Goal: Task Accomplishment & Management: Complete application form

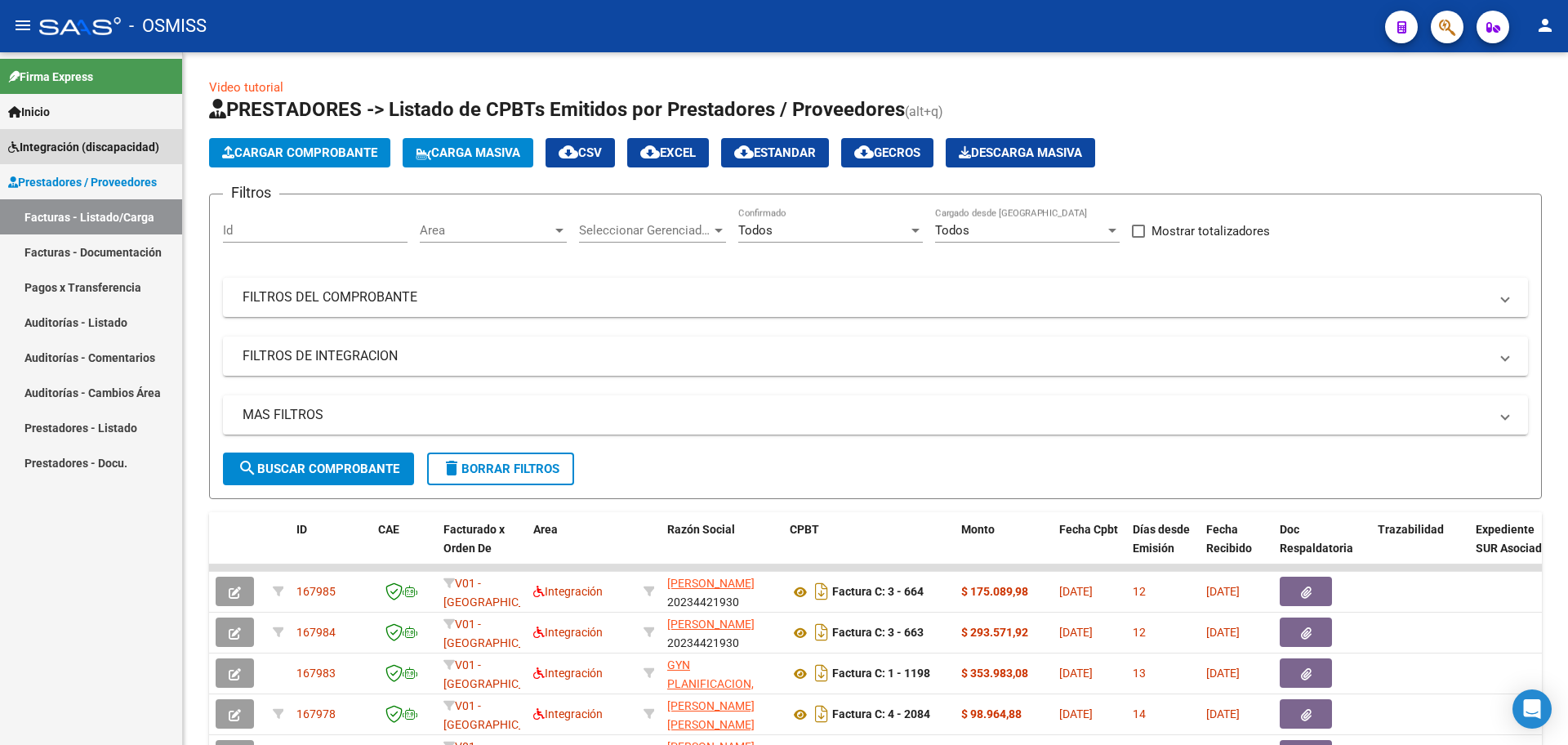
click at [65, 146] on span "Integración (discapacidad)" at bounding box center [83, 147] width 151 height 18
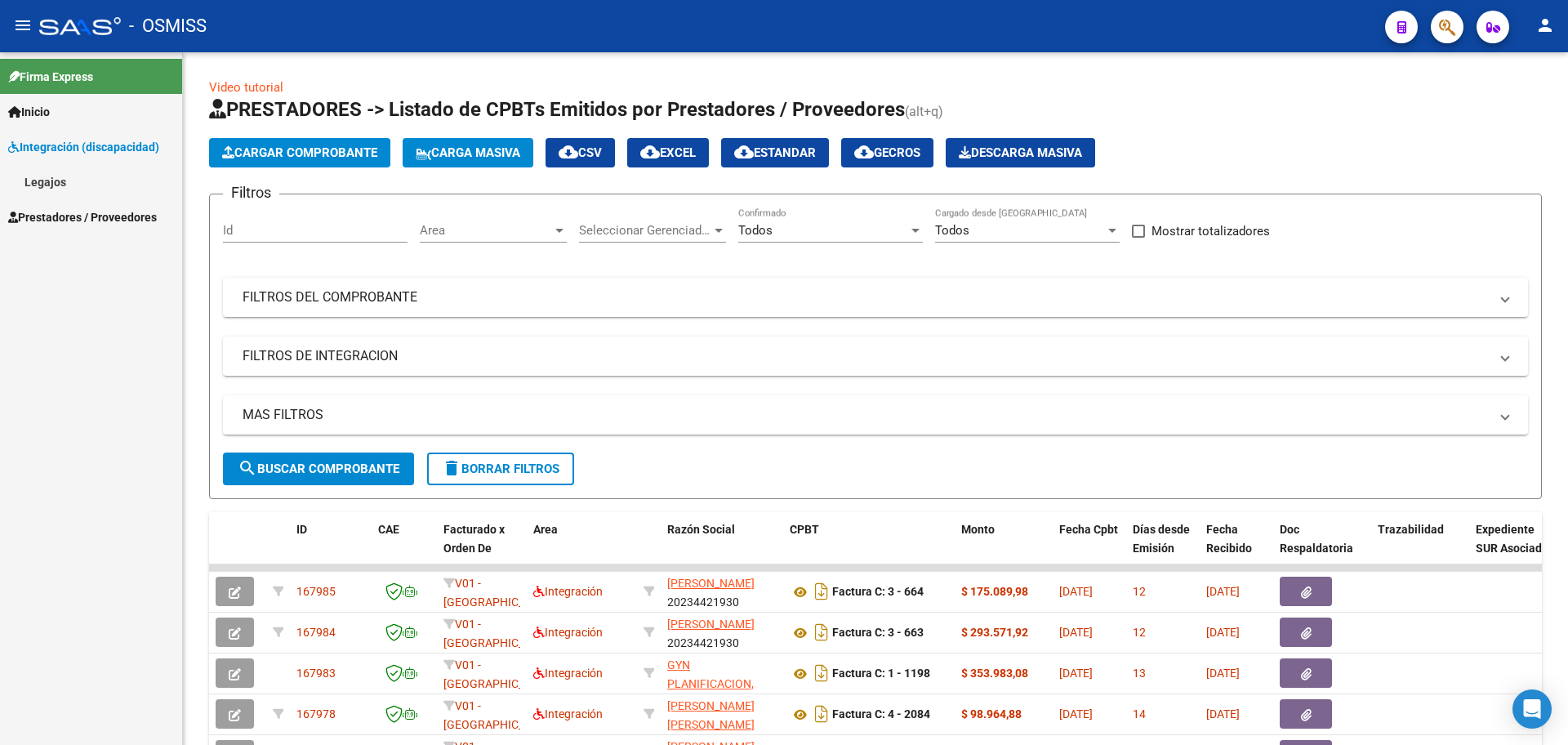
click at [50, 112] on span "Inicio" at bounding box center [29, 112] width 42 height 18
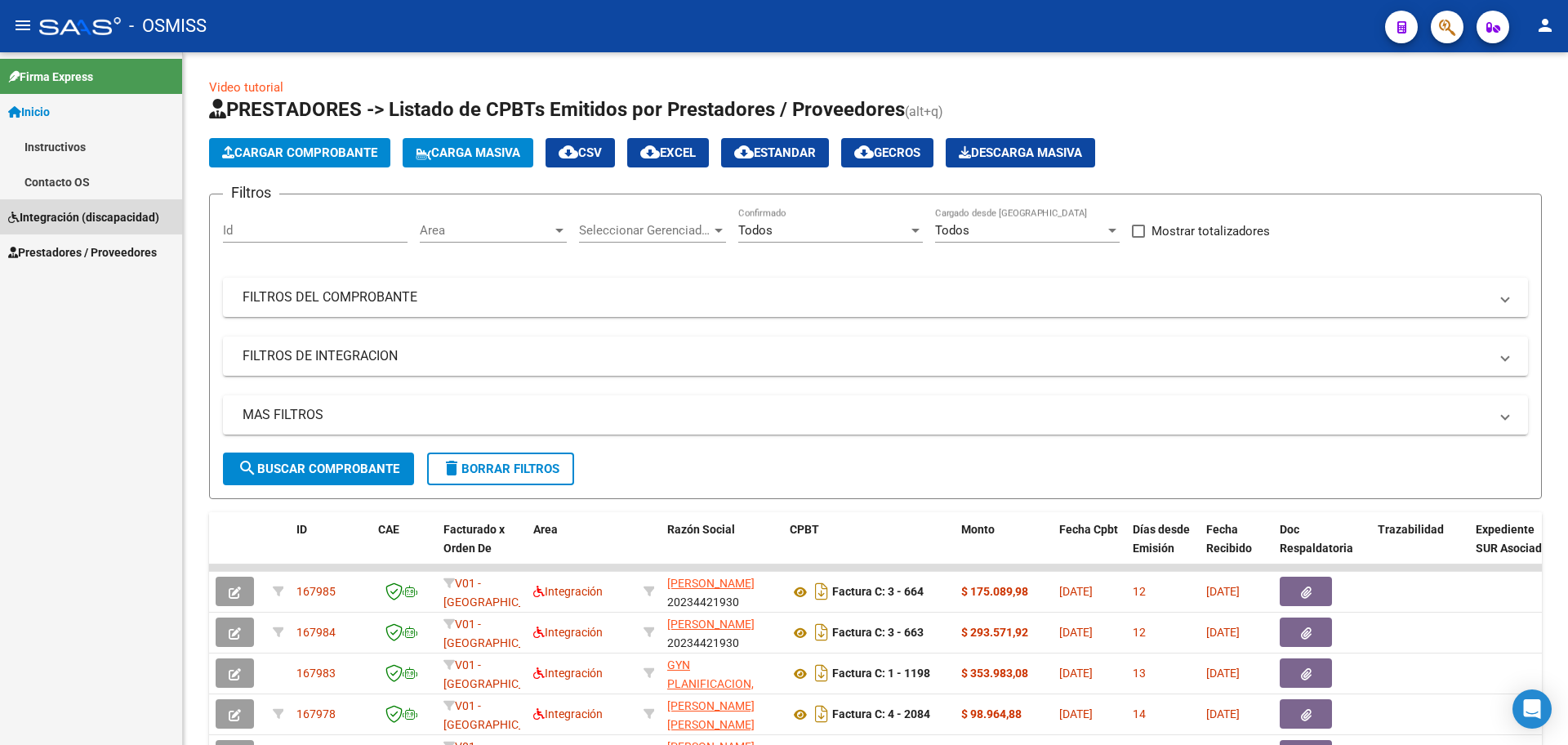
click at [63, 215] on span "Integración (discapacidad)" at bounding box center [83, 217] width 151 height 18
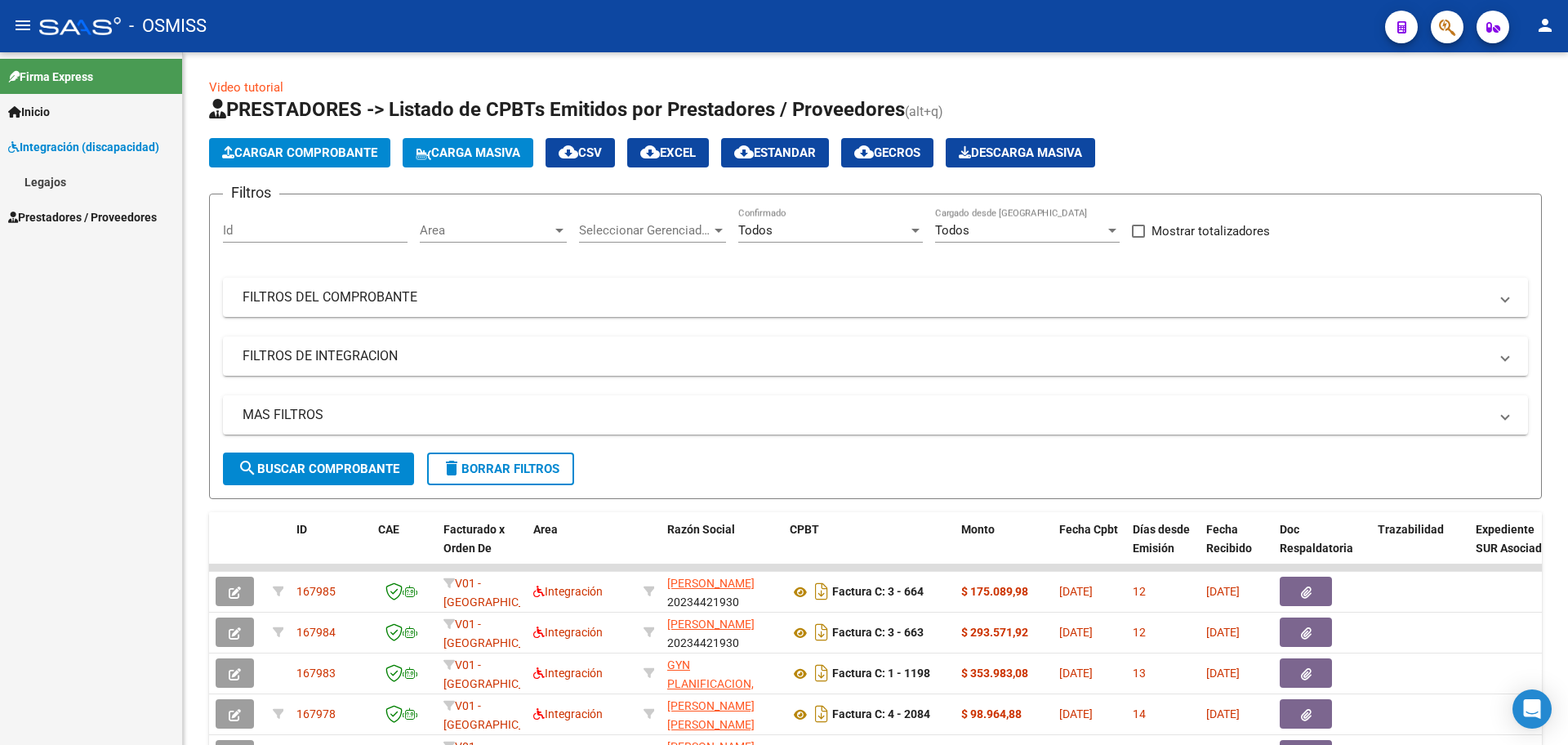
click at [54, 183] on link "Legajos" at bounding box center [91, 182] width 183 height 35
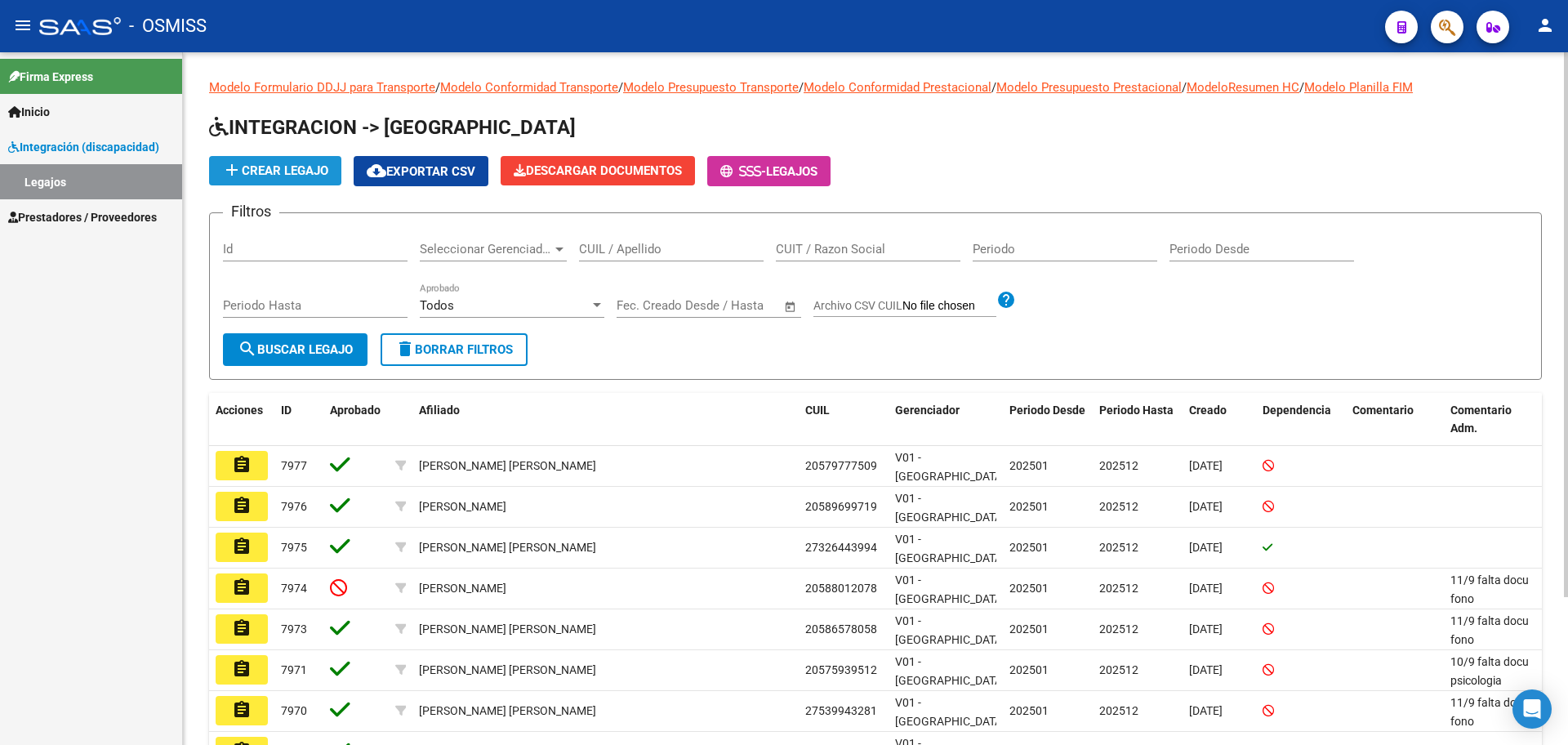
click at [269, 171] on span "add Crear Legajo" at bounding box center [275, 171] width 106 height 15
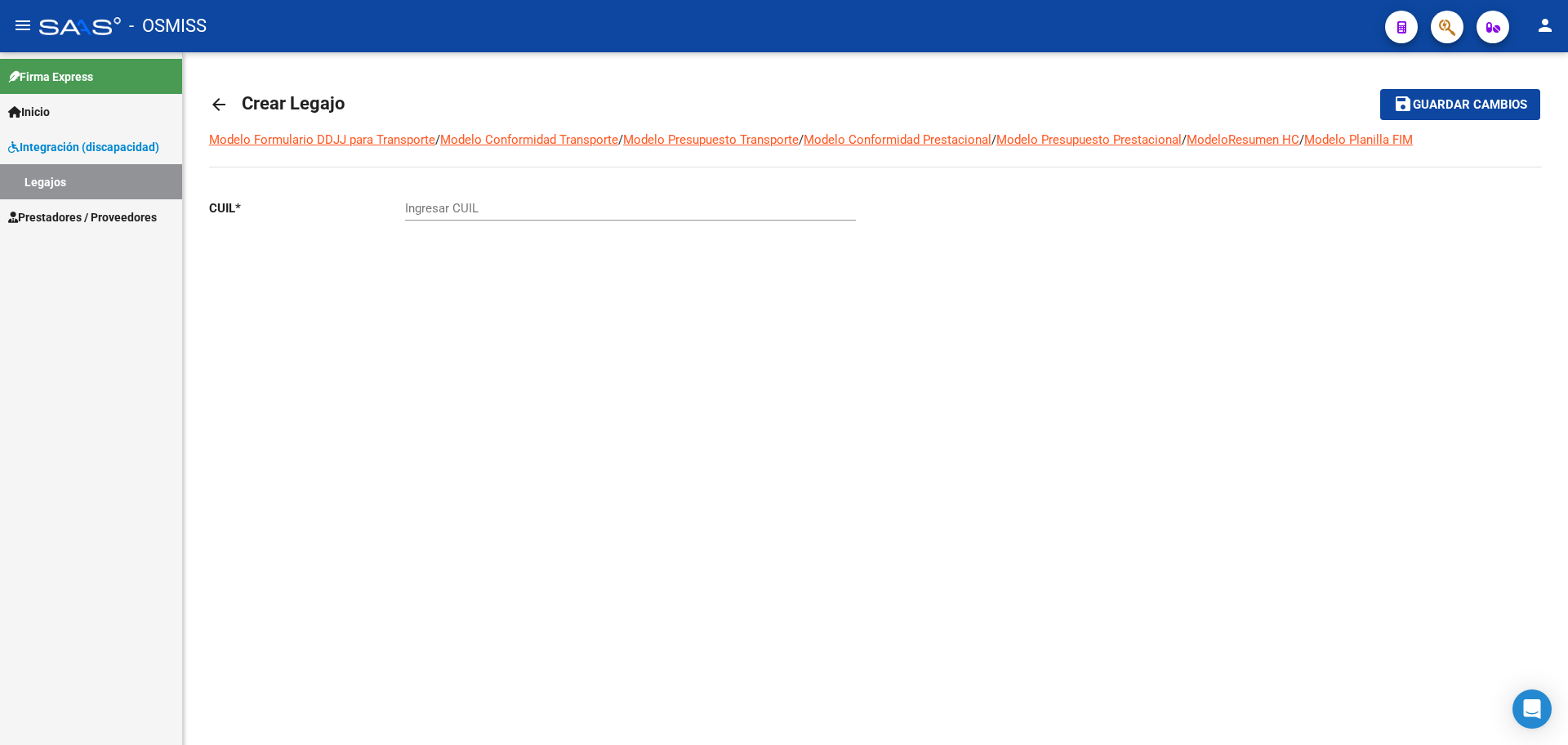
click at [436, 209] on input "Ingresar CUIL" at bounding box center [630, 207] width 451 height 15
paste input "-55324180"
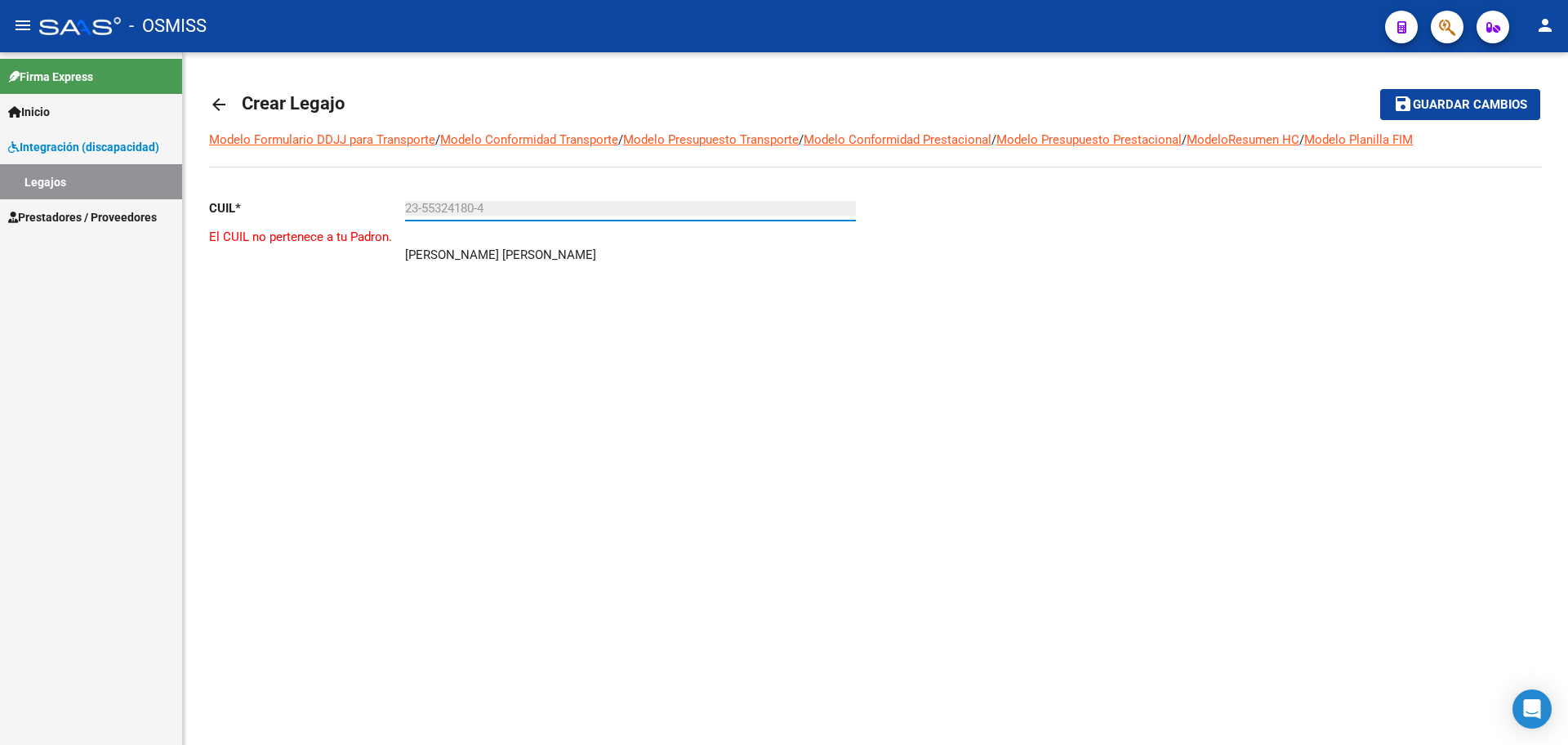
type input "23-55324180-4"
click at [225, 101] on mat-icon "arrow_back" at bounding box center [219, 105] width 20 height 20
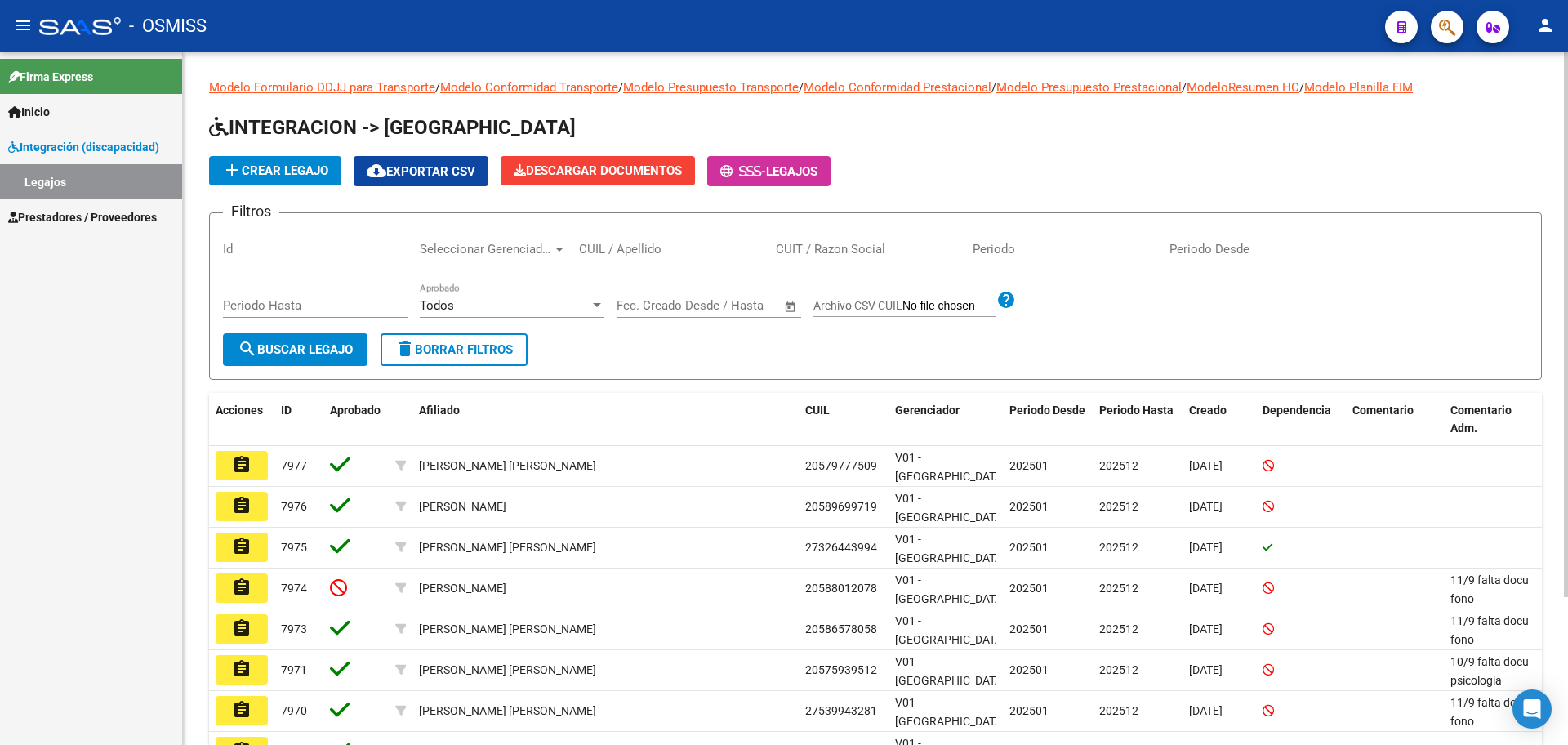
click at [318, 168] on span "add Crear Legajo" at bounding box center [275, 171] width 106 height 15
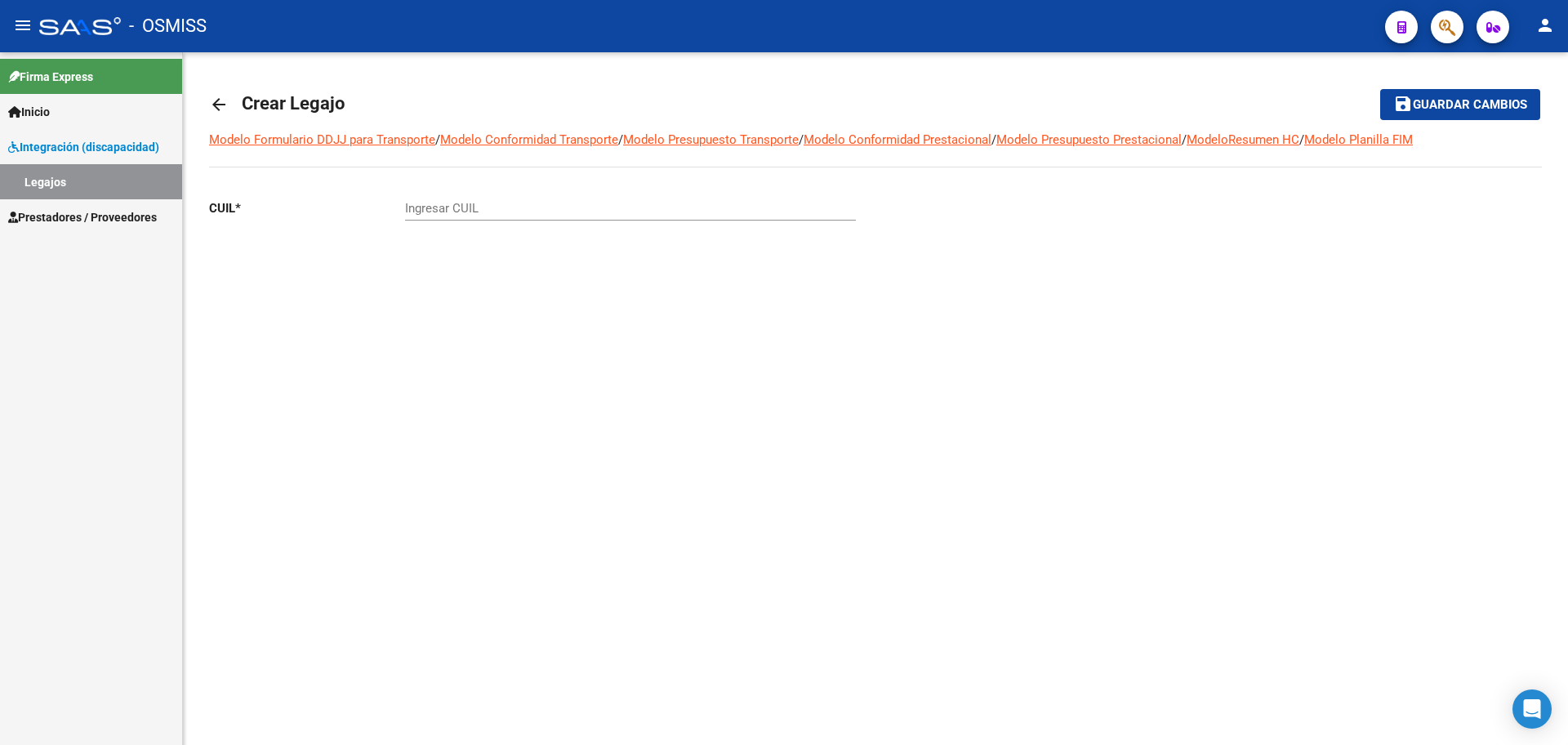
click at [483, 205] on input "Ingresar CUIL" at bounding box center [630, 207] width 451 height 15
paste input "-59093881"
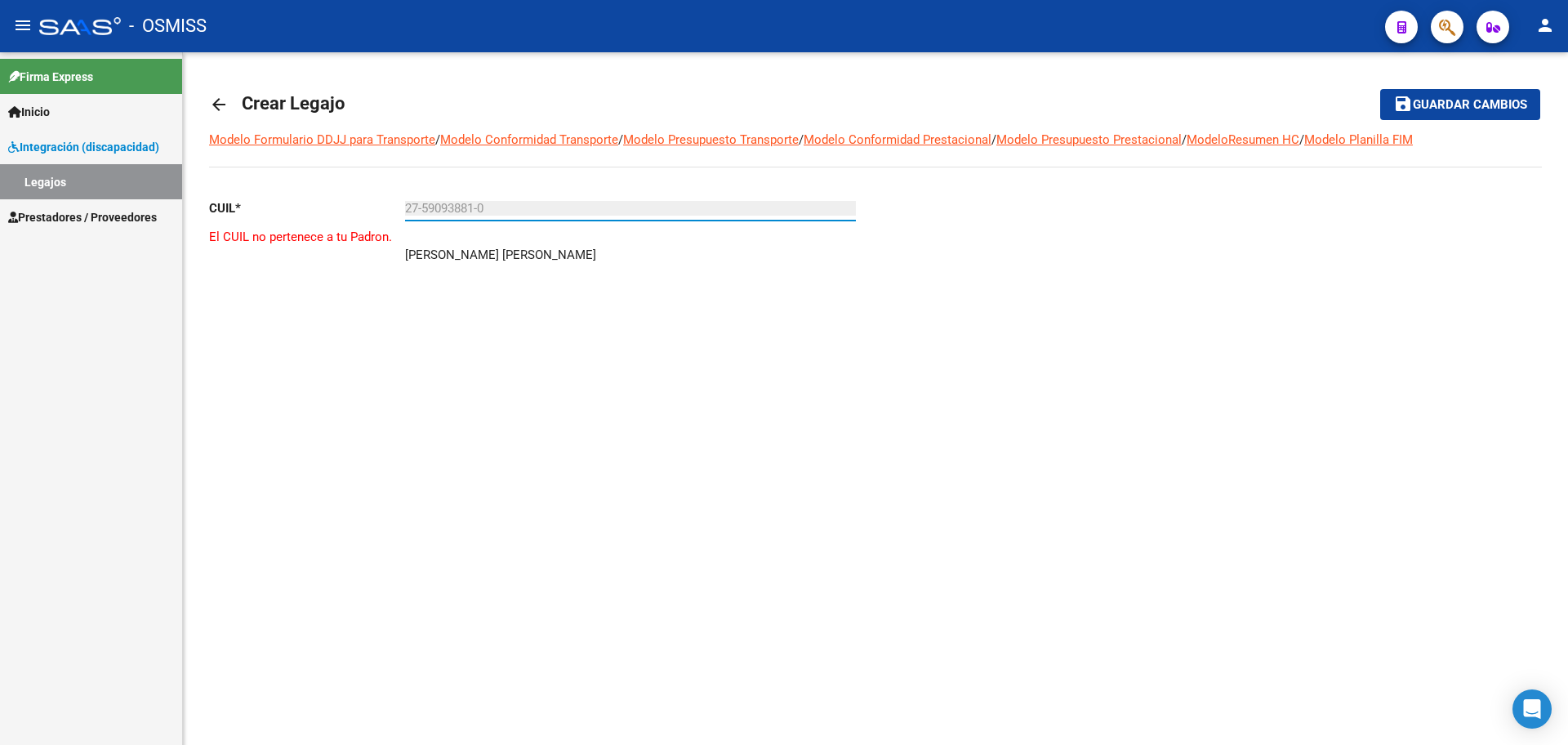
type input "27-59093881-0"
click at [214, 103] on mat-icon "arrow_back" at bounding box center [219, 105] width 20 height 20
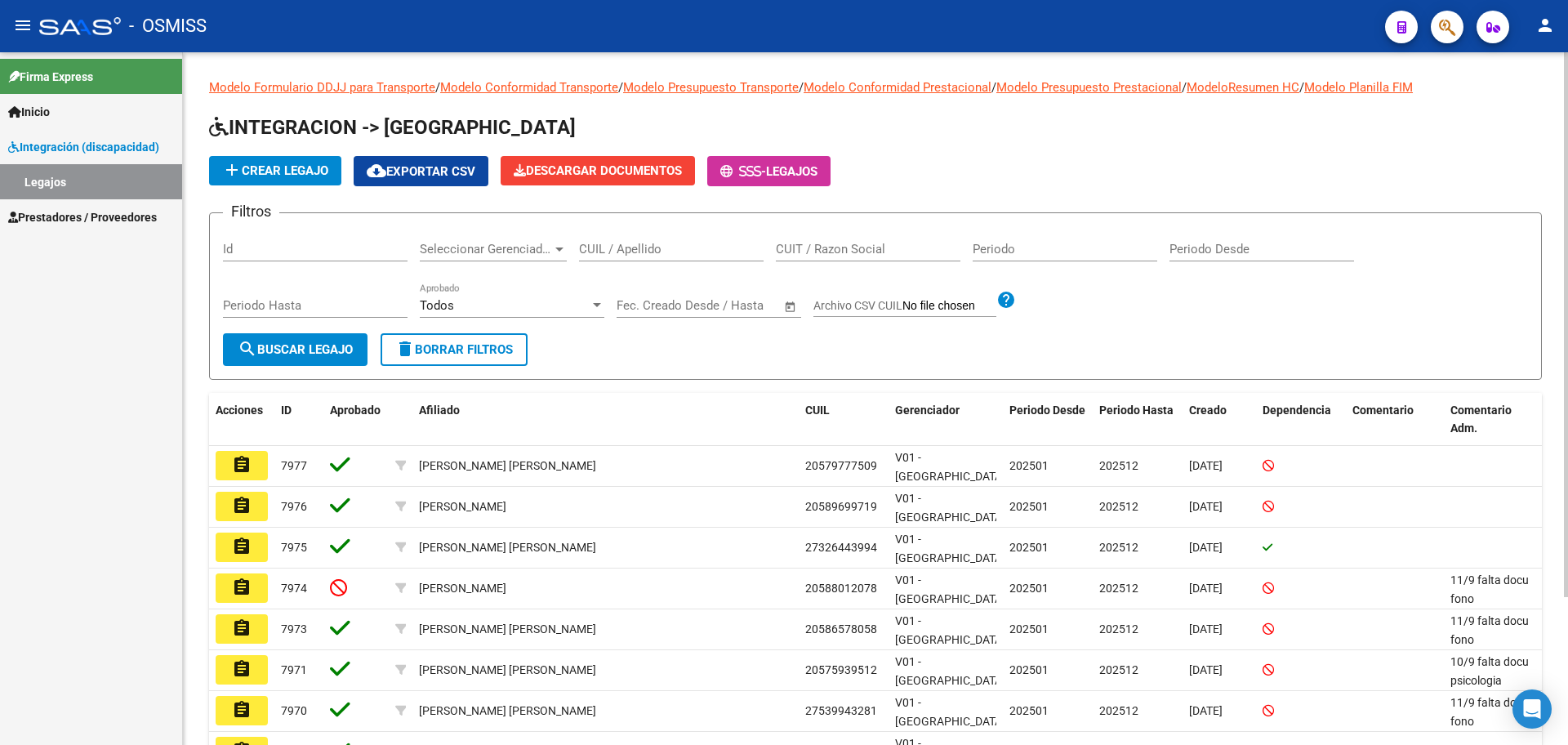
click at [275, 164] on span "add Crear Legajo" at bounding box center [275, 171] width 106 height 15
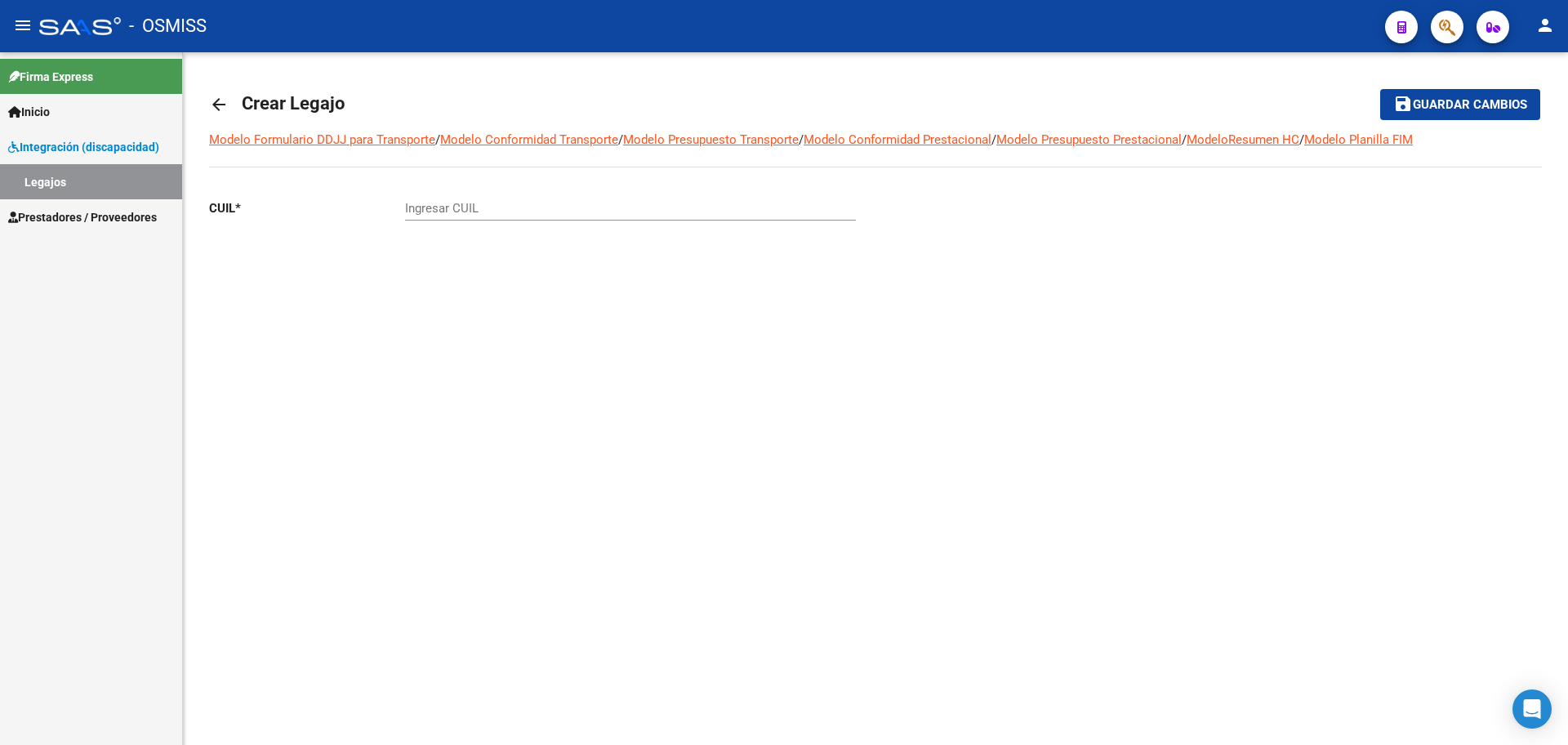
click at [456, 214] on input "Ingresar CUIL" at bounding box center [630, 207] width 451 height 15
paste input "-51064848"
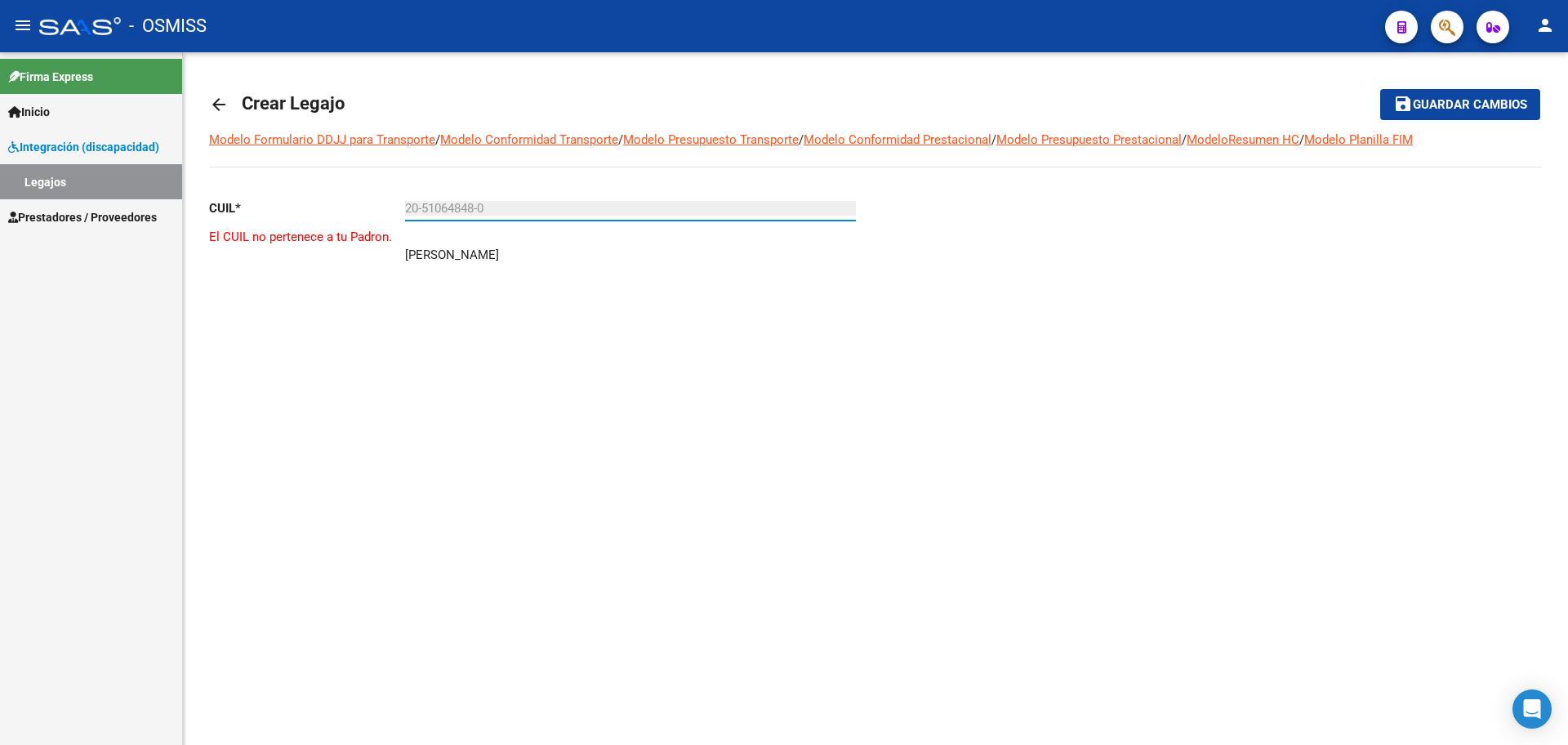
type input "20-51064848-0"
click at [216, 109] on mat-icon "arrow_back" at bounding box center [219, 105] width 20 height 20
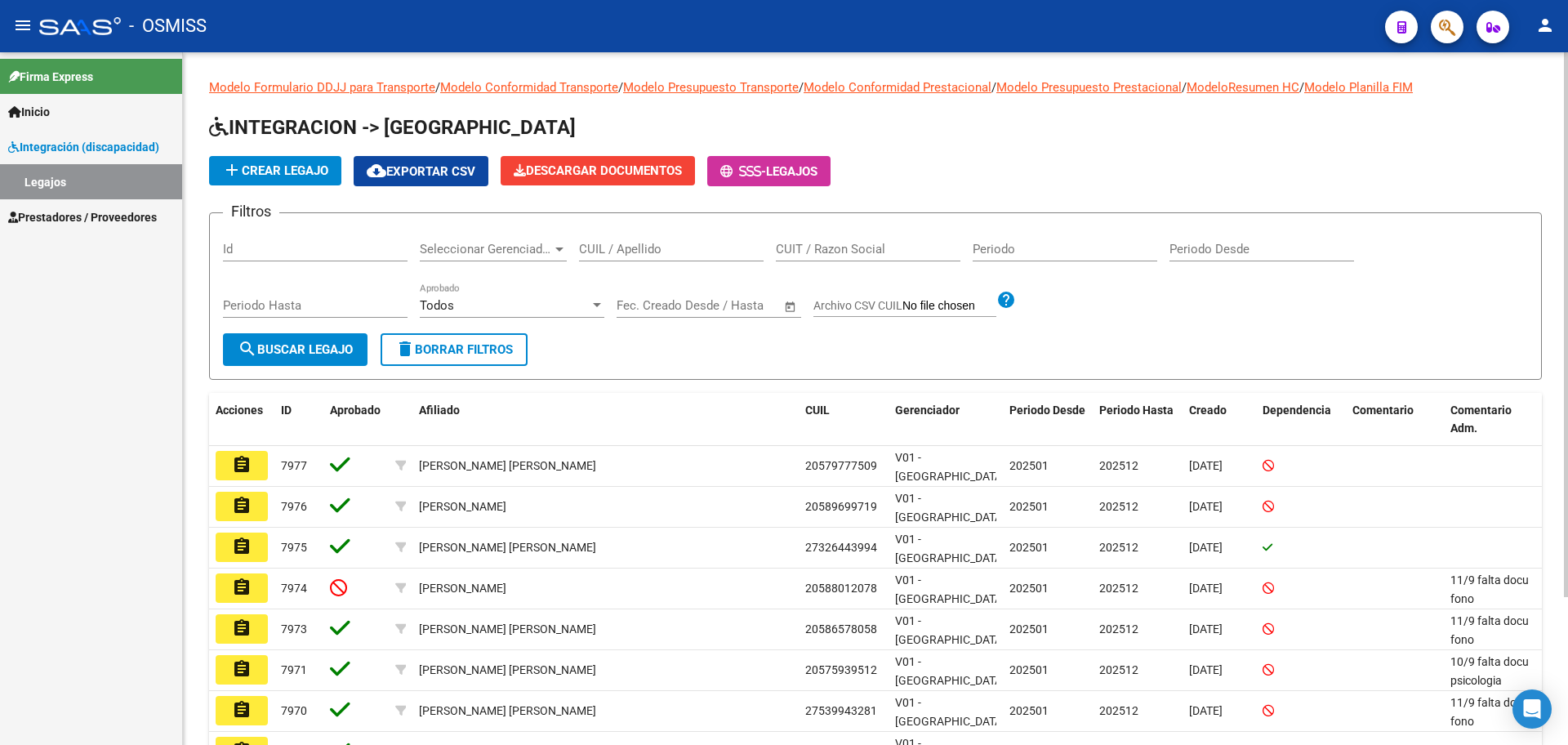
click at [269, 160] on button "add Crear Legajo" at bounding box center [275, 170] width 133 height 29
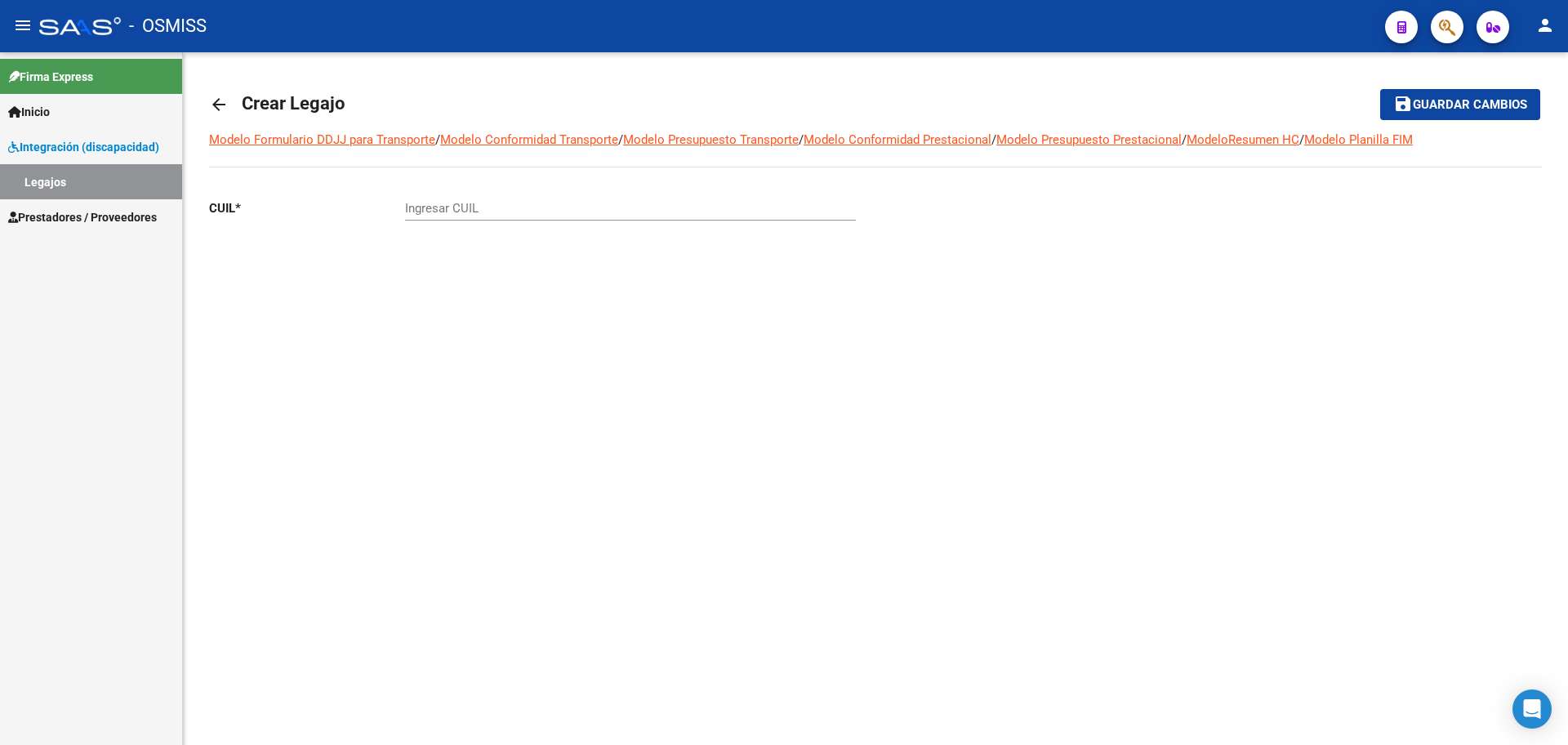
click at [453, 210] on input "Ingresar CUIL" at bounding box center [630, 207] width 451 height 15
paste input "-57473420"
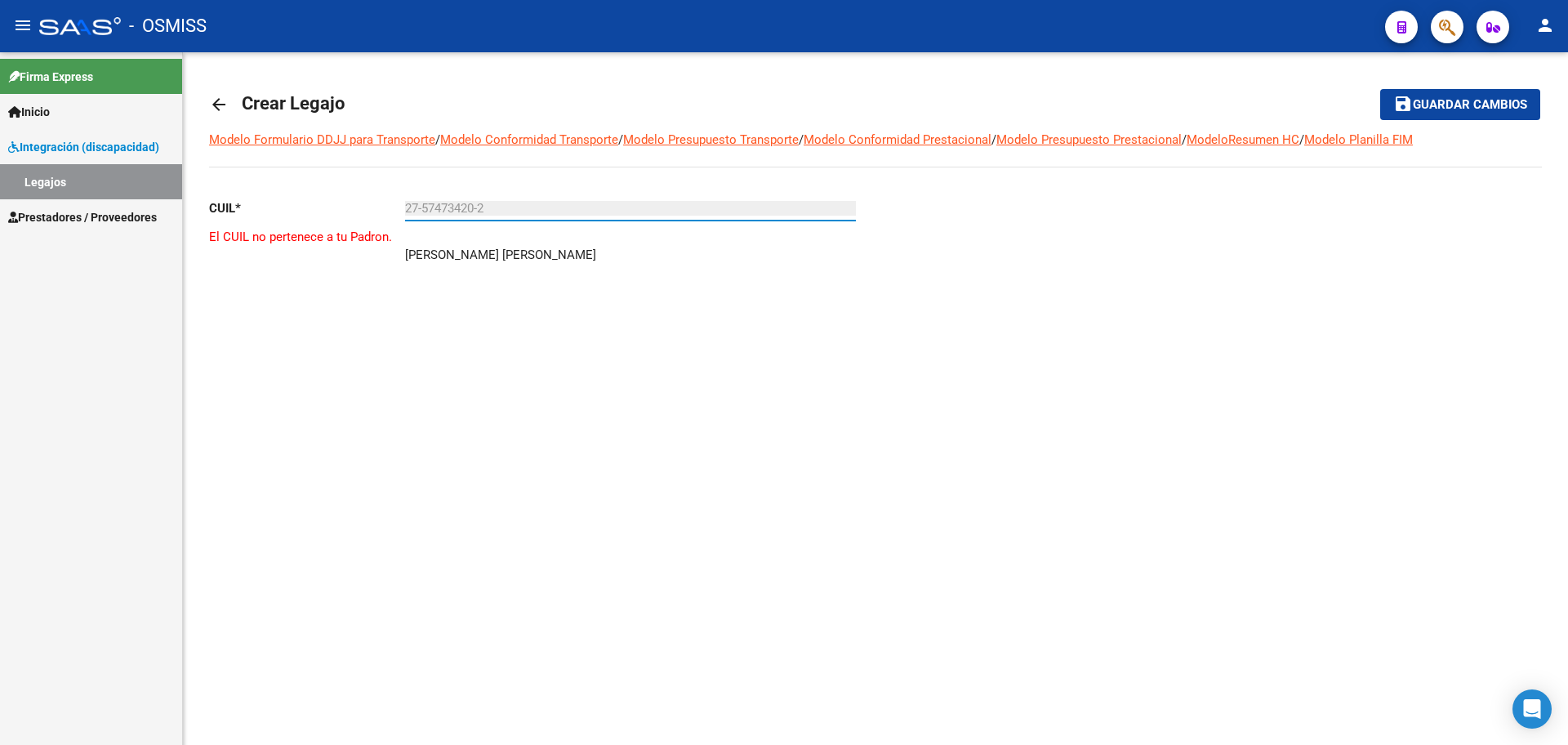
type input "27-57473420-2"
click at [216, 102] on mat-icon "arrow_back" at bounding box center [219, 105] width 20 height 20
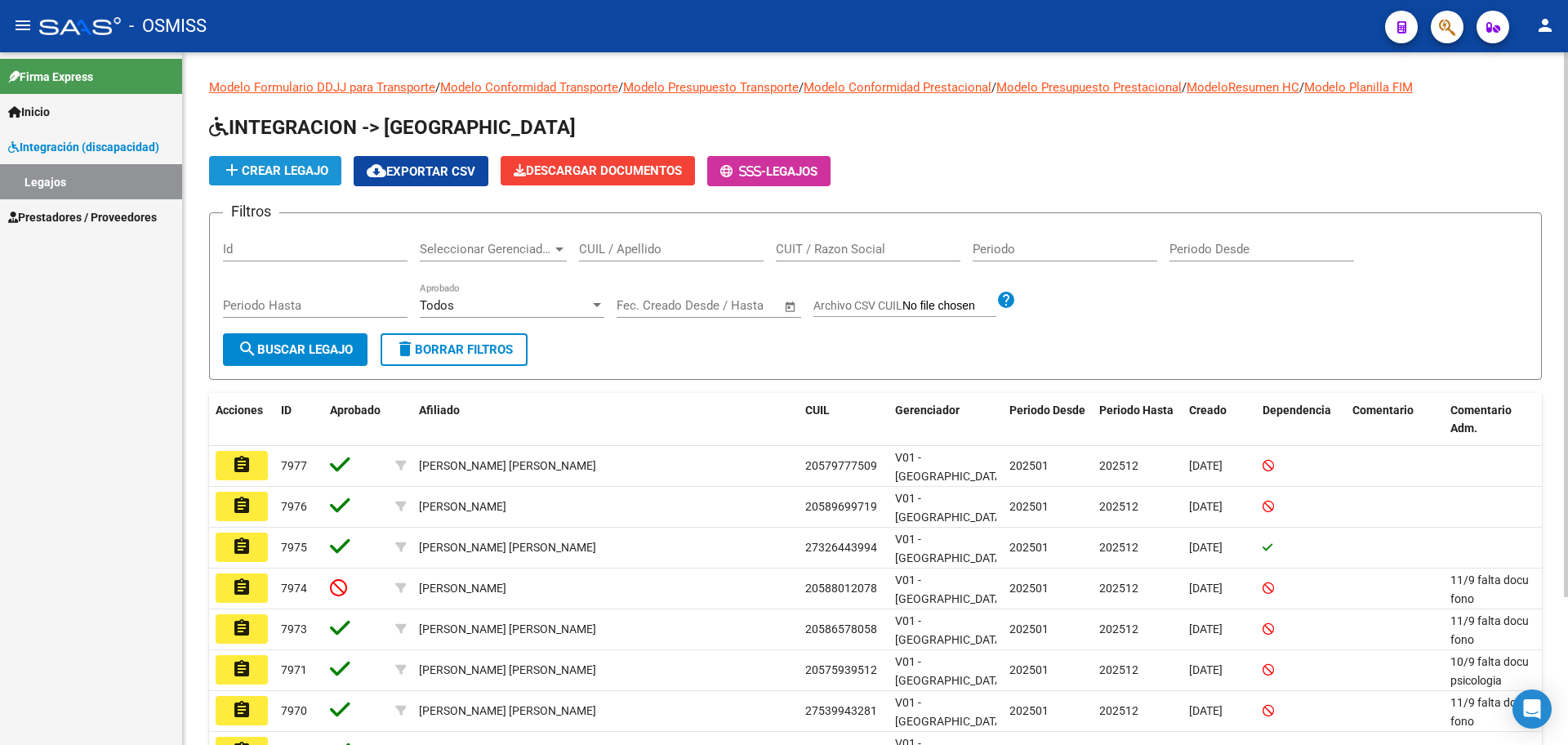
click at [254, 173] on span "add Crear Legajo" at bounding box center [275, 171] width 106 height 15
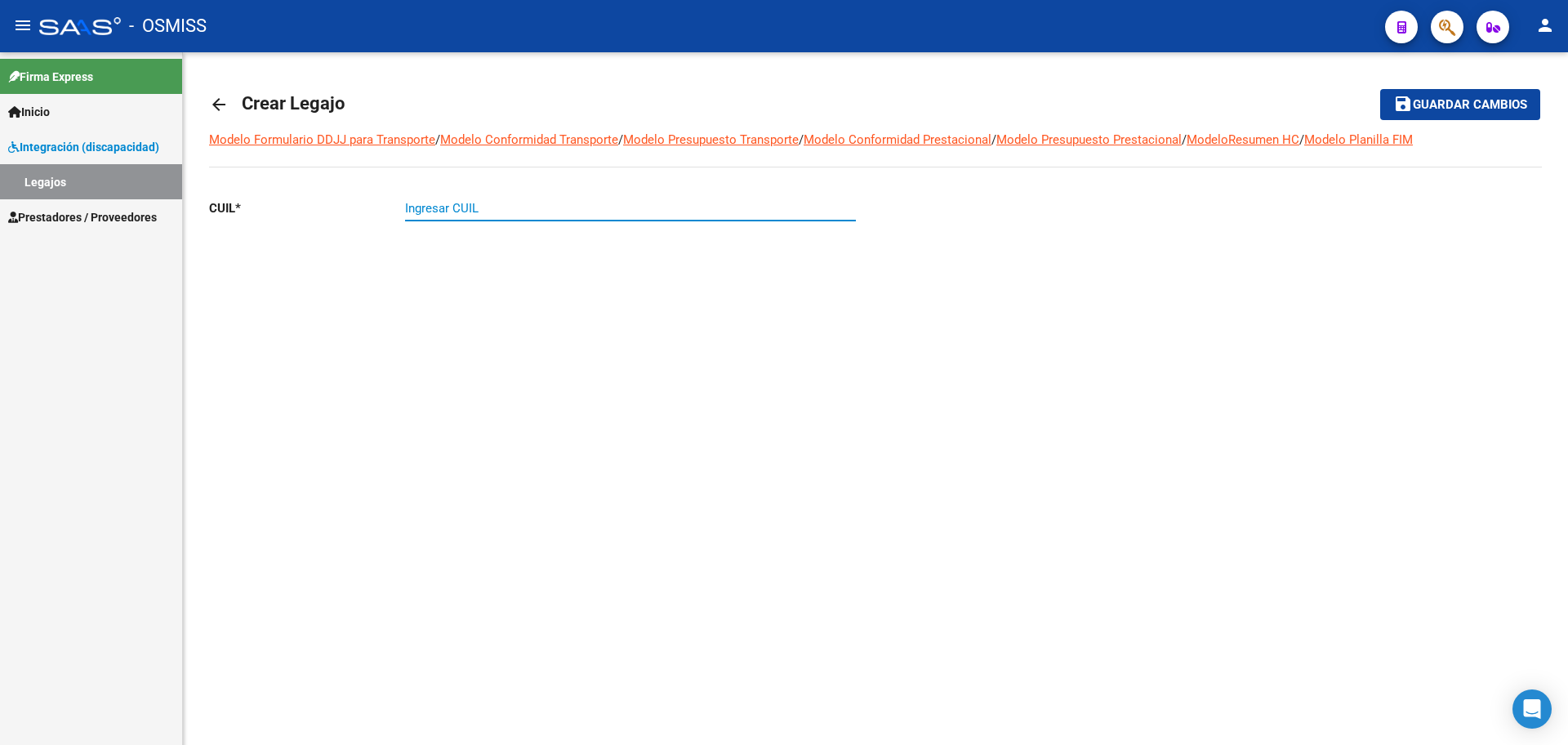
click at [419, 212] on input "Ingresar CUIL" at bounding box center [630, 207] width 451 height 15
paste input "-57840613"
type input "20-57840613-2"
click at [227, 97] on mat-icon "arrow_back" at bounding box center [219, 105] width 20 height 20
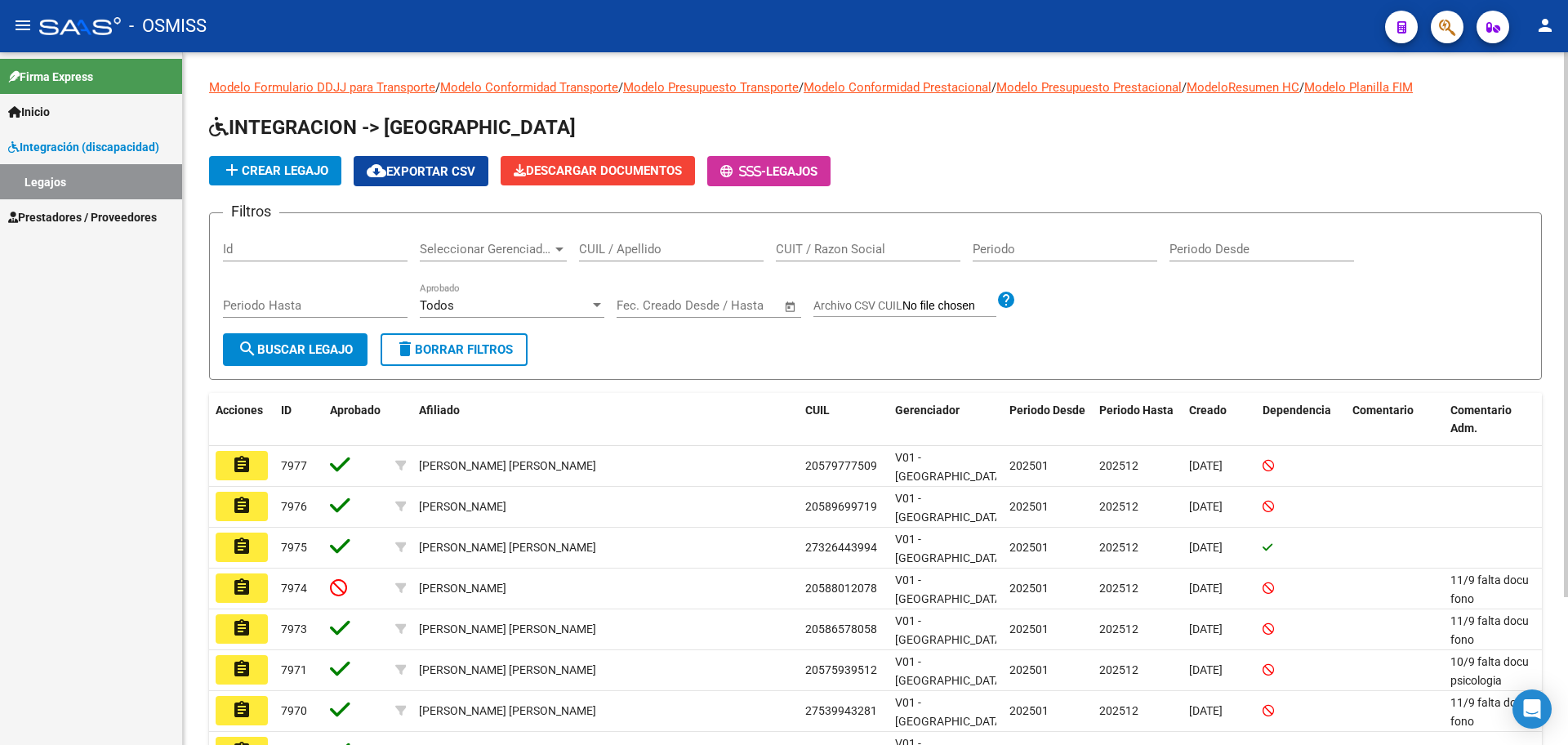
click at [285, 160] on button "add Crear Legajo" at bounding box center [275, 170] width 133 height 29
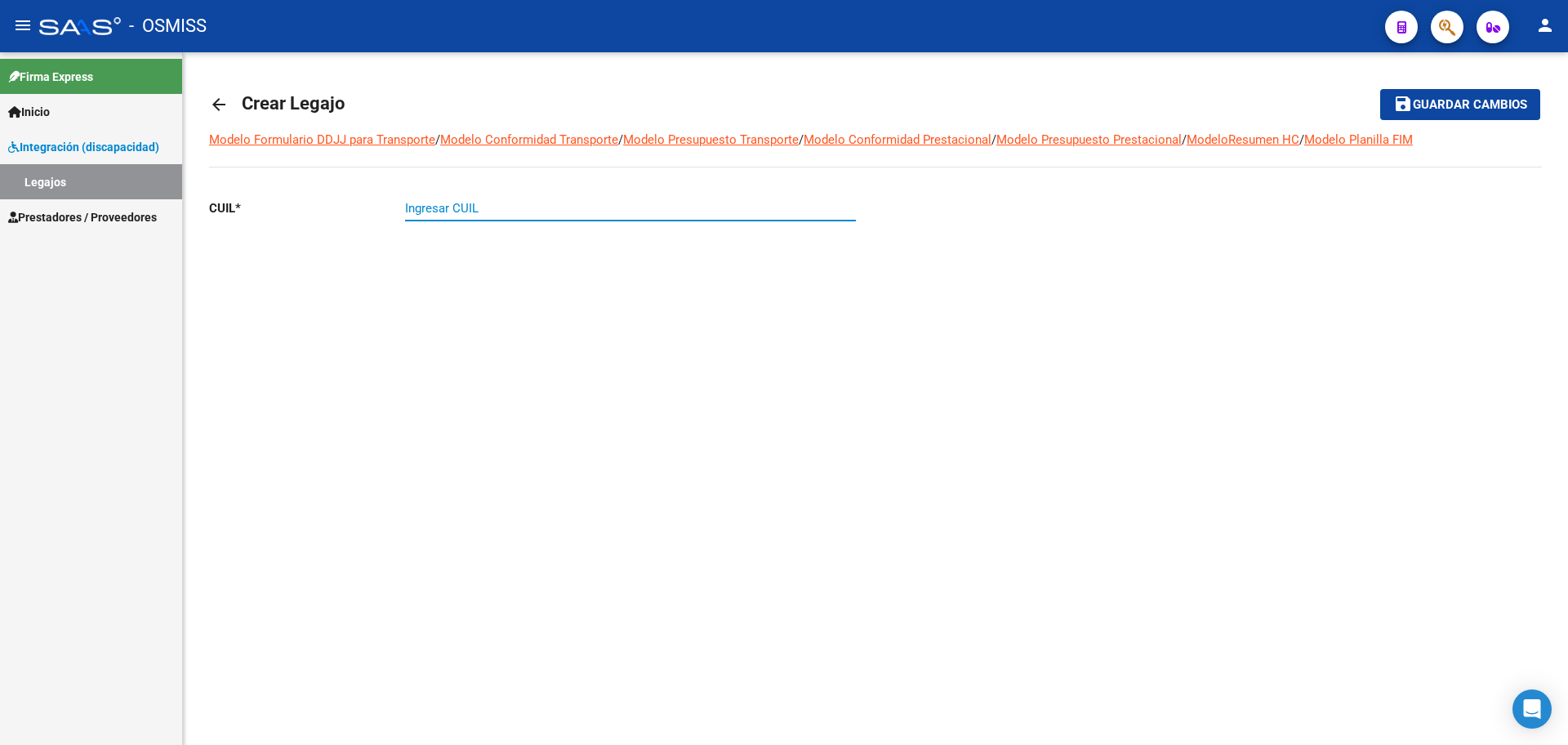
click at [479, 209] on input "Ingresar CUIL" at bounding box center [630, 207] width 451 height 15
paste input "-58807172"
type input "20-58807172-4"
click at [216, 91] on link "arrow_back" at bounding box center [225, 104] width 33 height 38
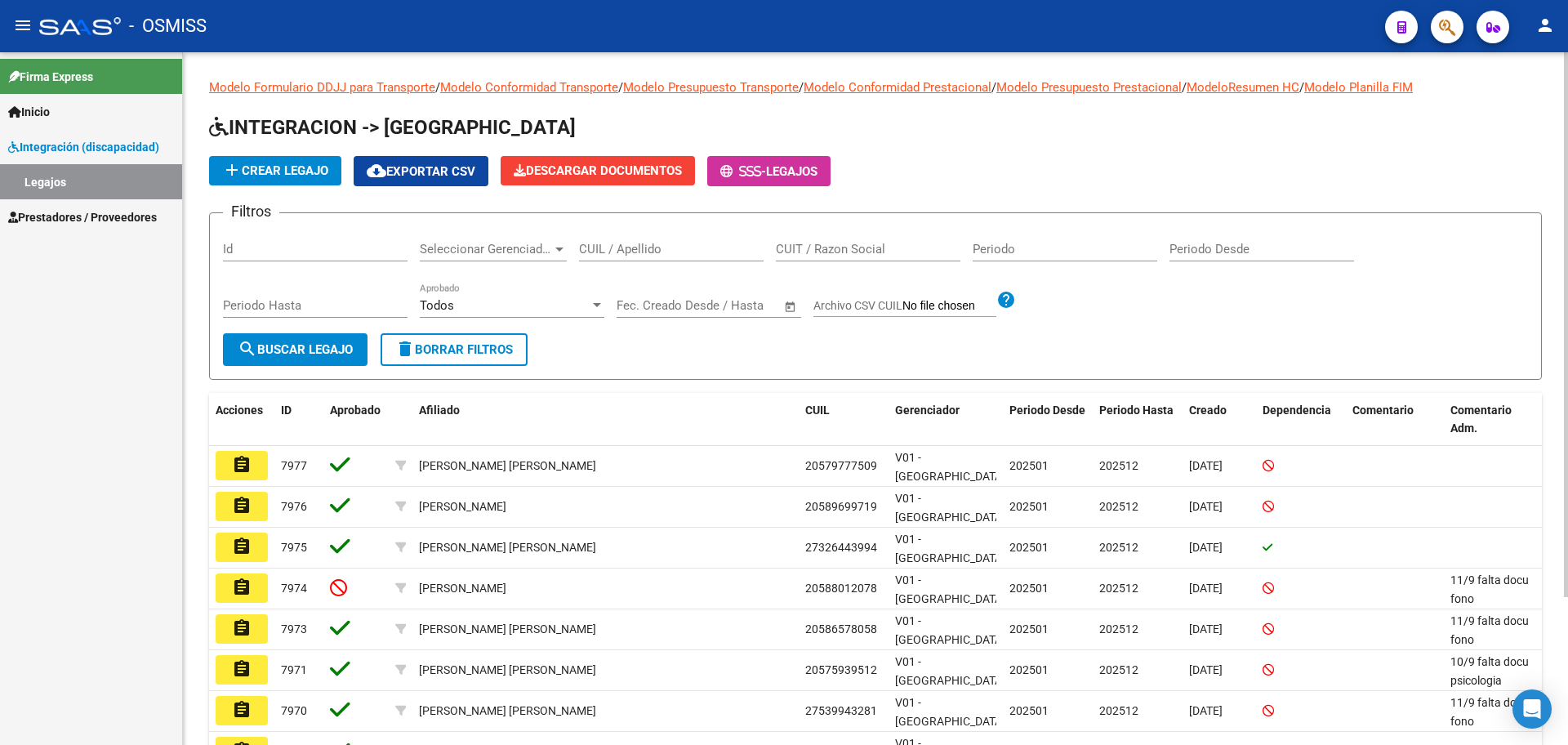
click at [323, 161] on button "add Crear Legajo" at bounding box center [275, 170] width 133 height 29
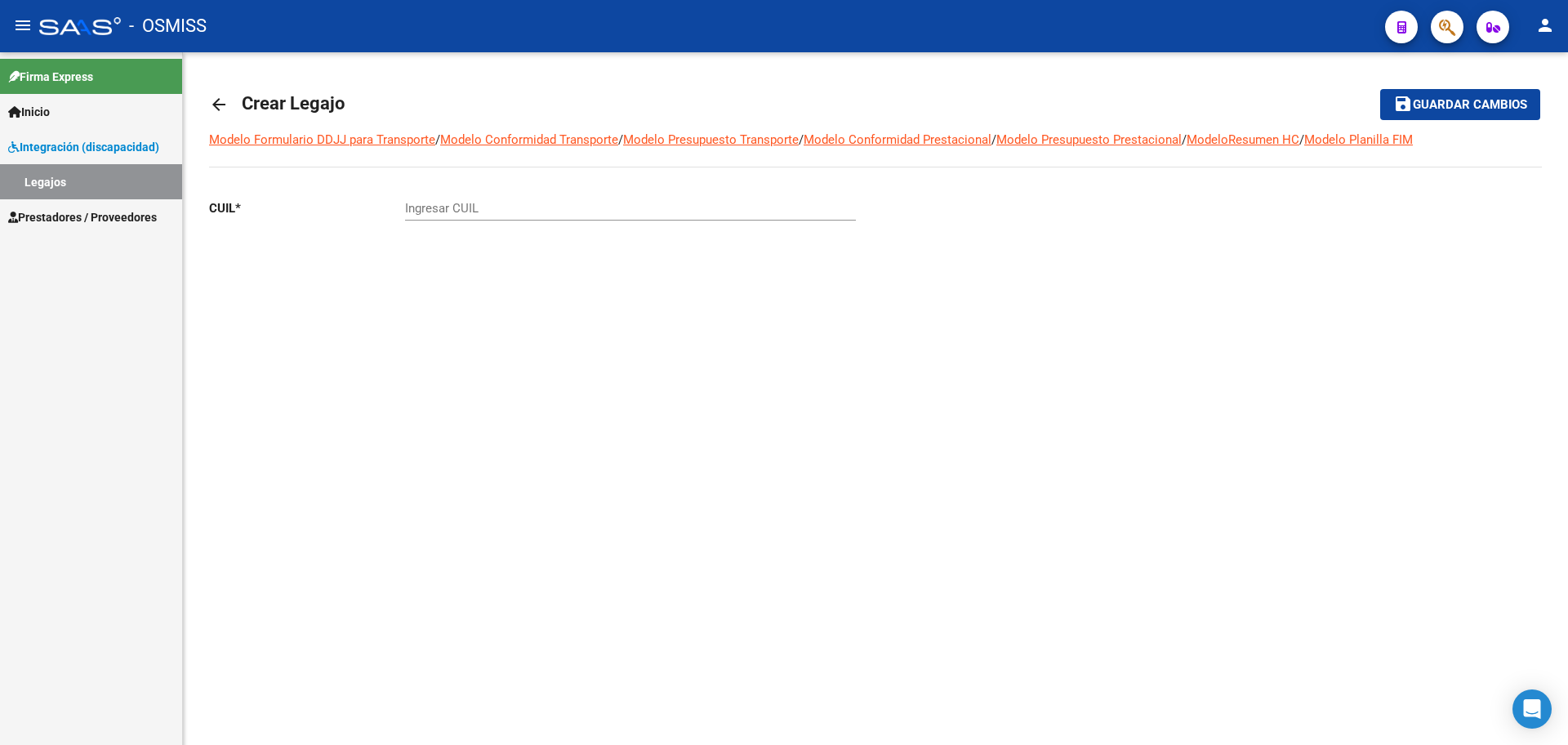
click at [446, 210] on input "Ingresar CUIL" at bounding box center [630, 207] width 451 height 15
paste input "-57180537"
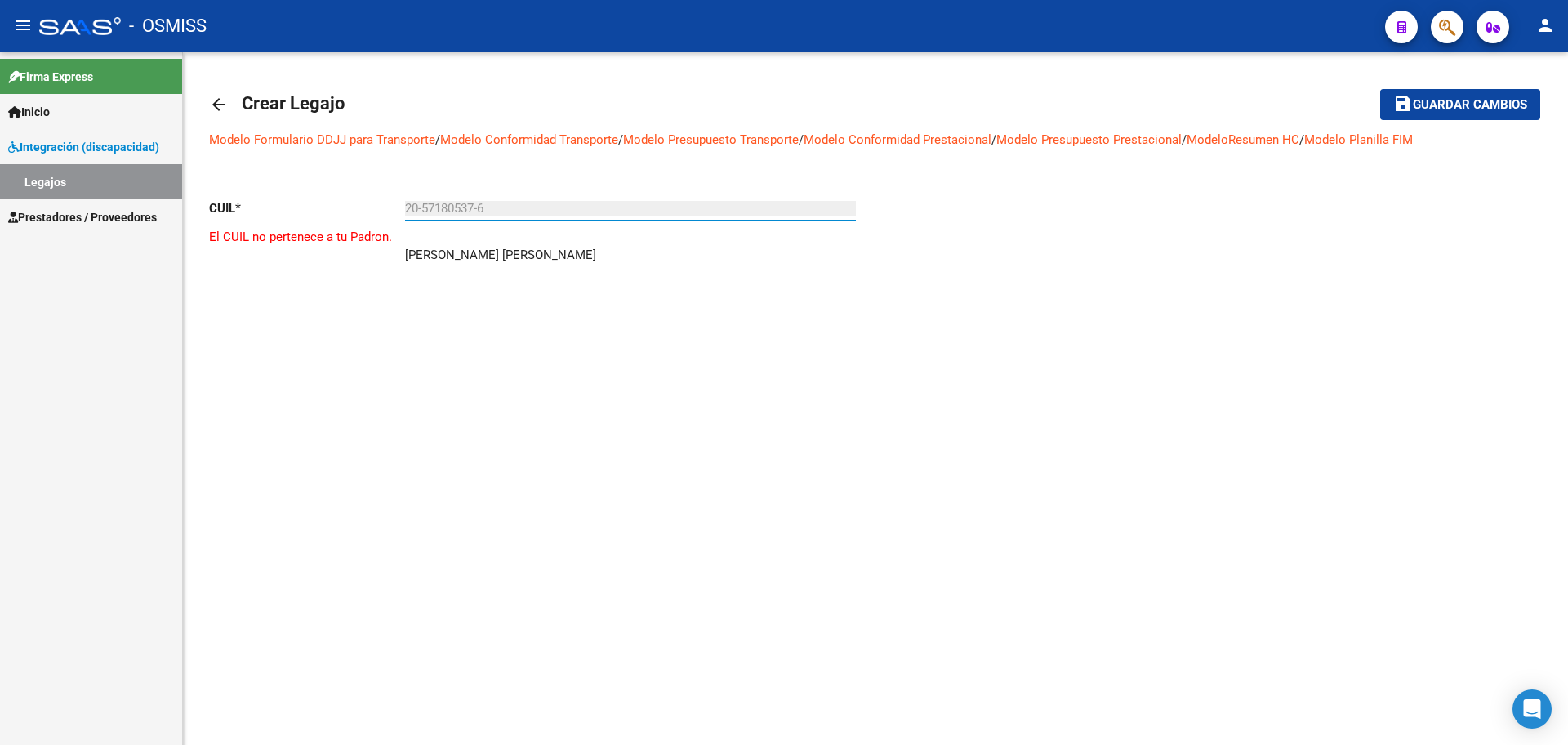
type input "20-57180537-6"
click at [220, 107] on mat-icon "arrow_back" at bounding box center [219, 105] width 20 height 20
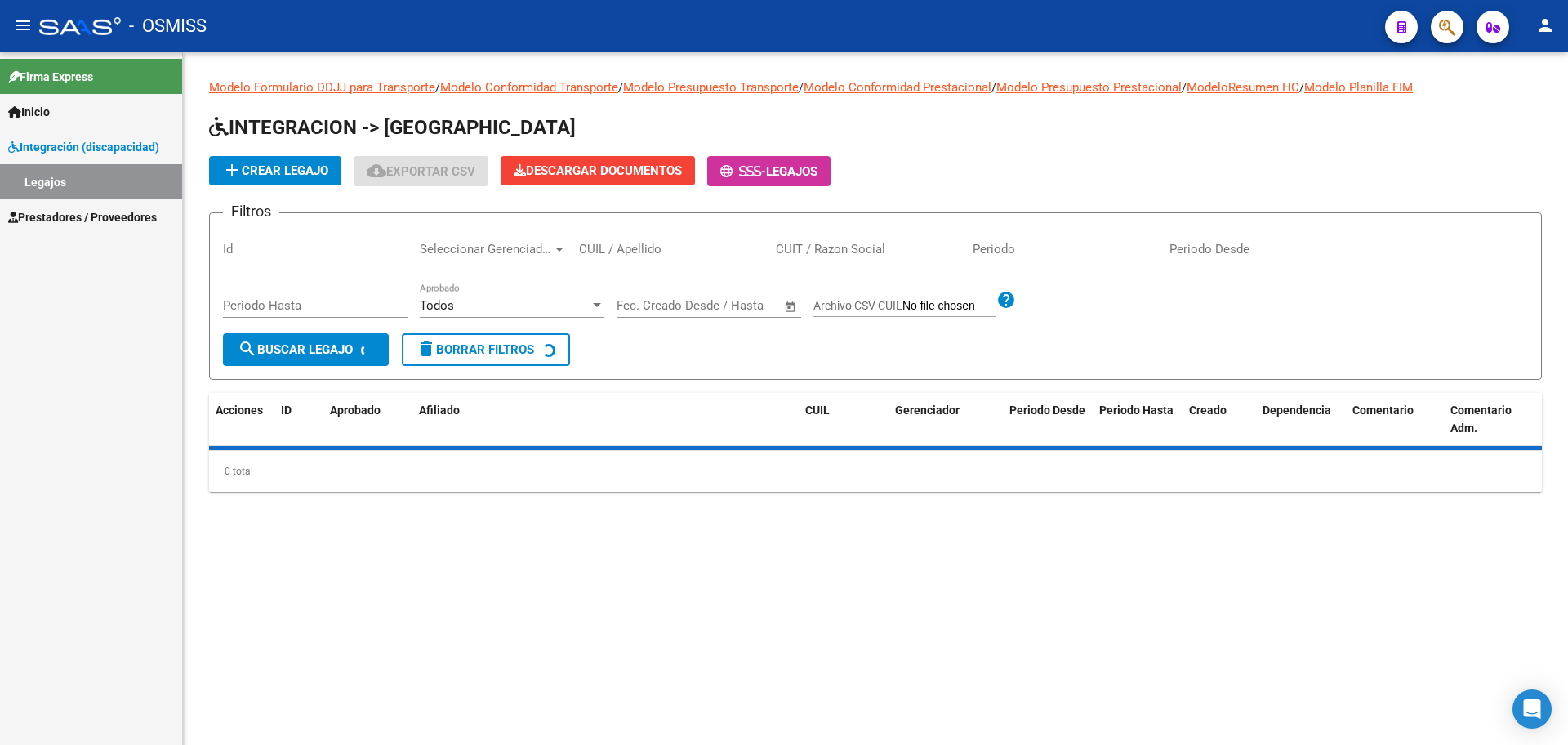
click at [241, 182] on button "add Crear Legajo" at bounding box center [275, 170] width 133 height 29
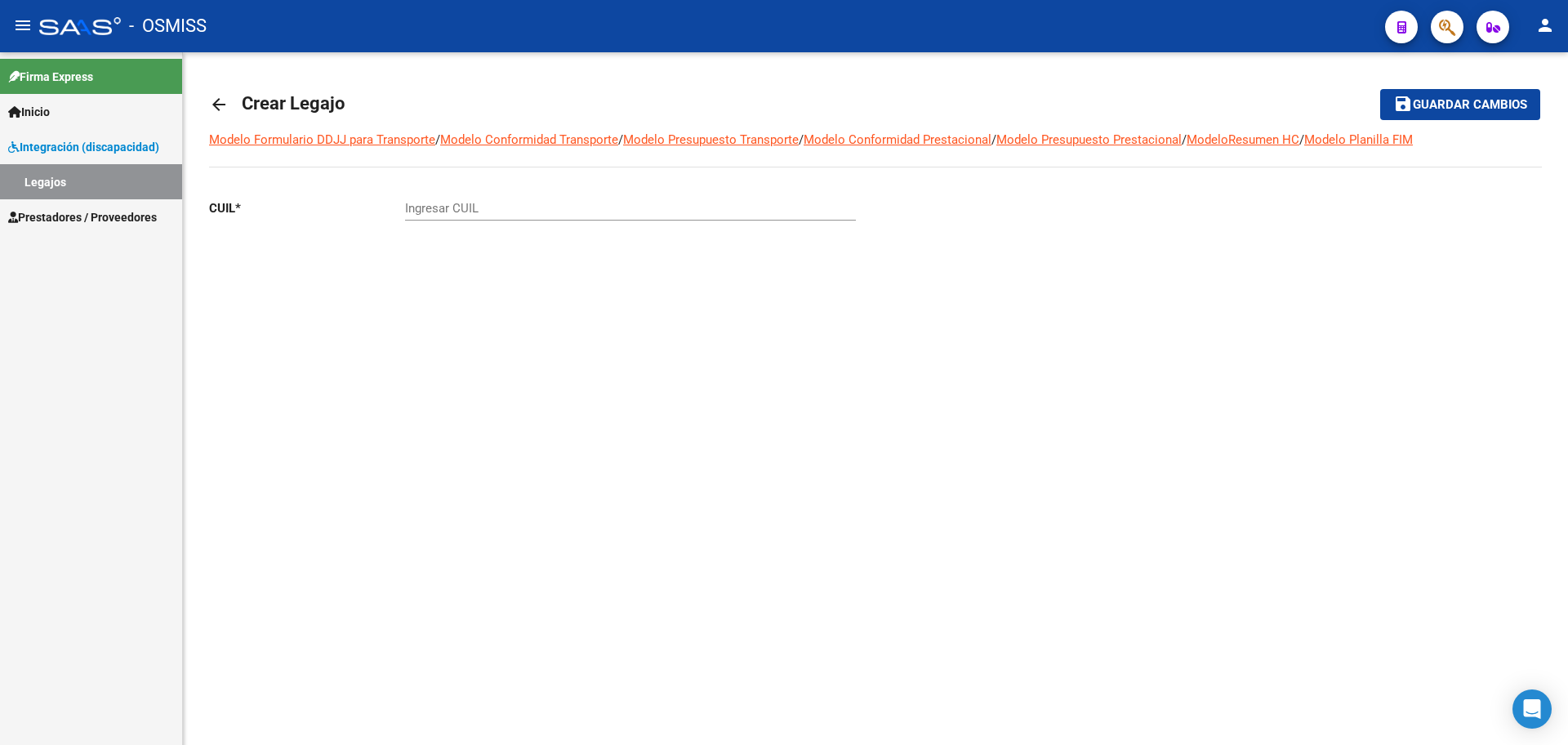
click at [453, 214] on input "Ingresar CUIL" at bounding box center [630, 207] width 451 height 15
paste input "-55737086"
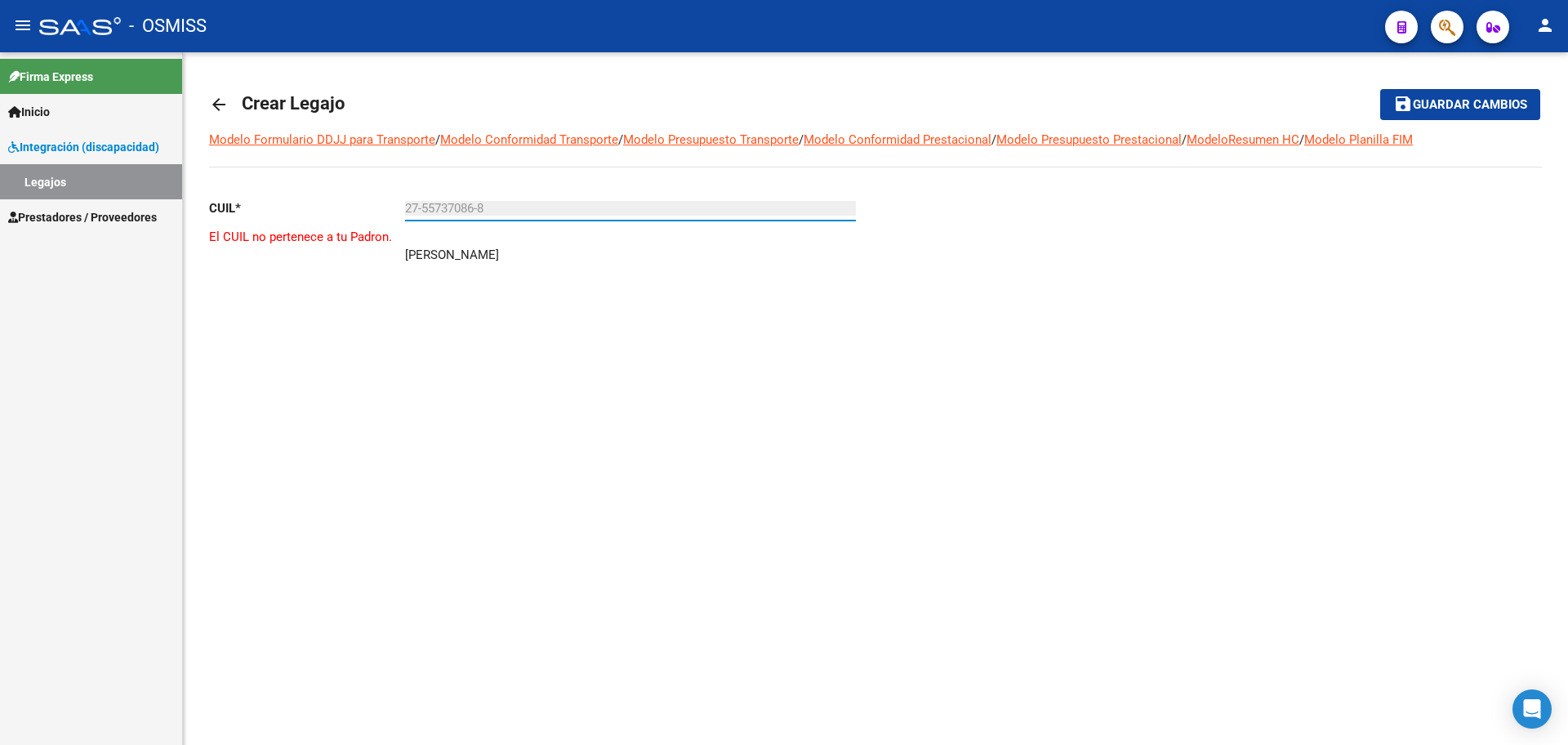
type input "27-55737086-8"
click at [220, 103] on mat-icon "arrow_back" at bounding box center [219, 105] width 20 height 20
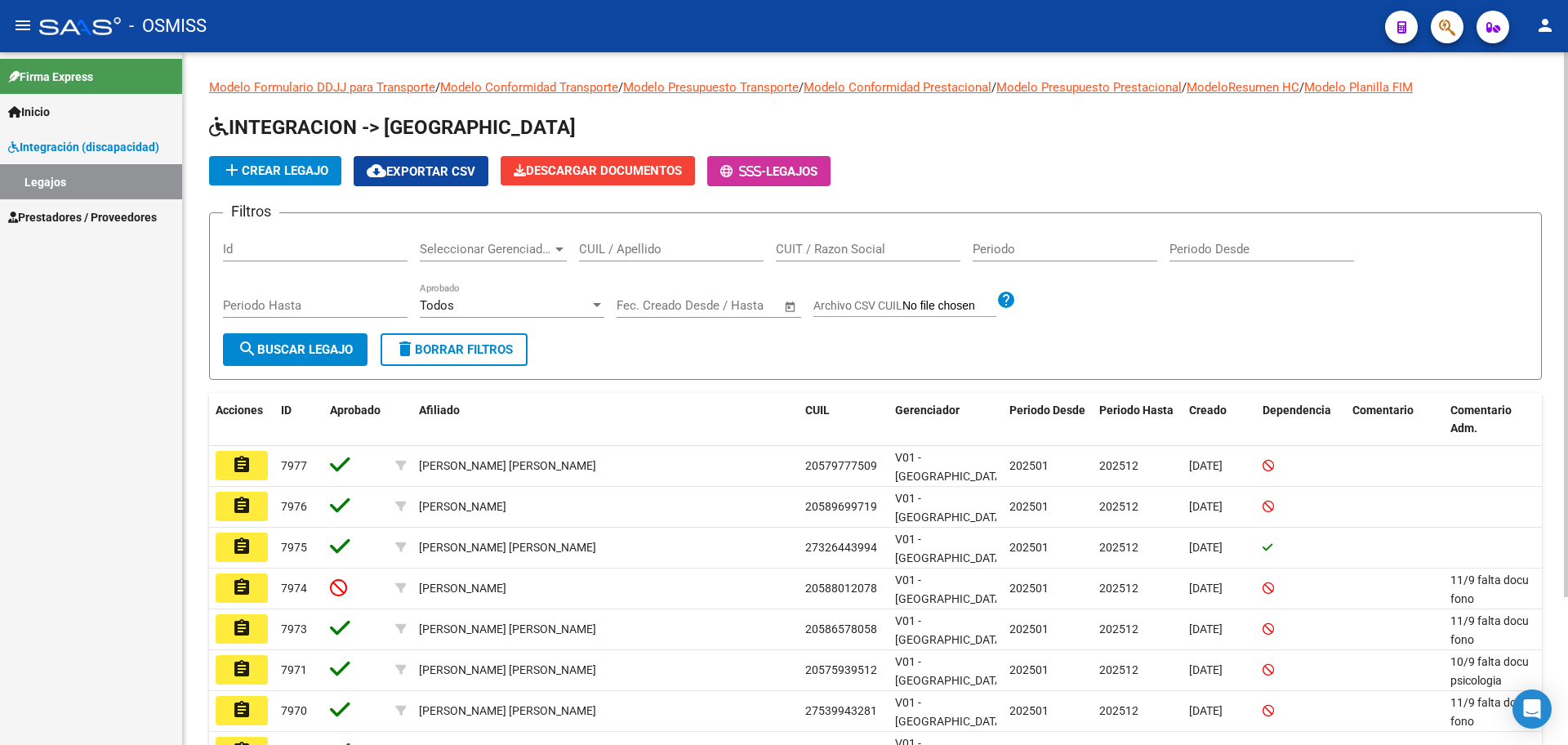
click at [244, 176] on span "add Crear Legajo" at bounding box center [275, 171] width 106 height 15
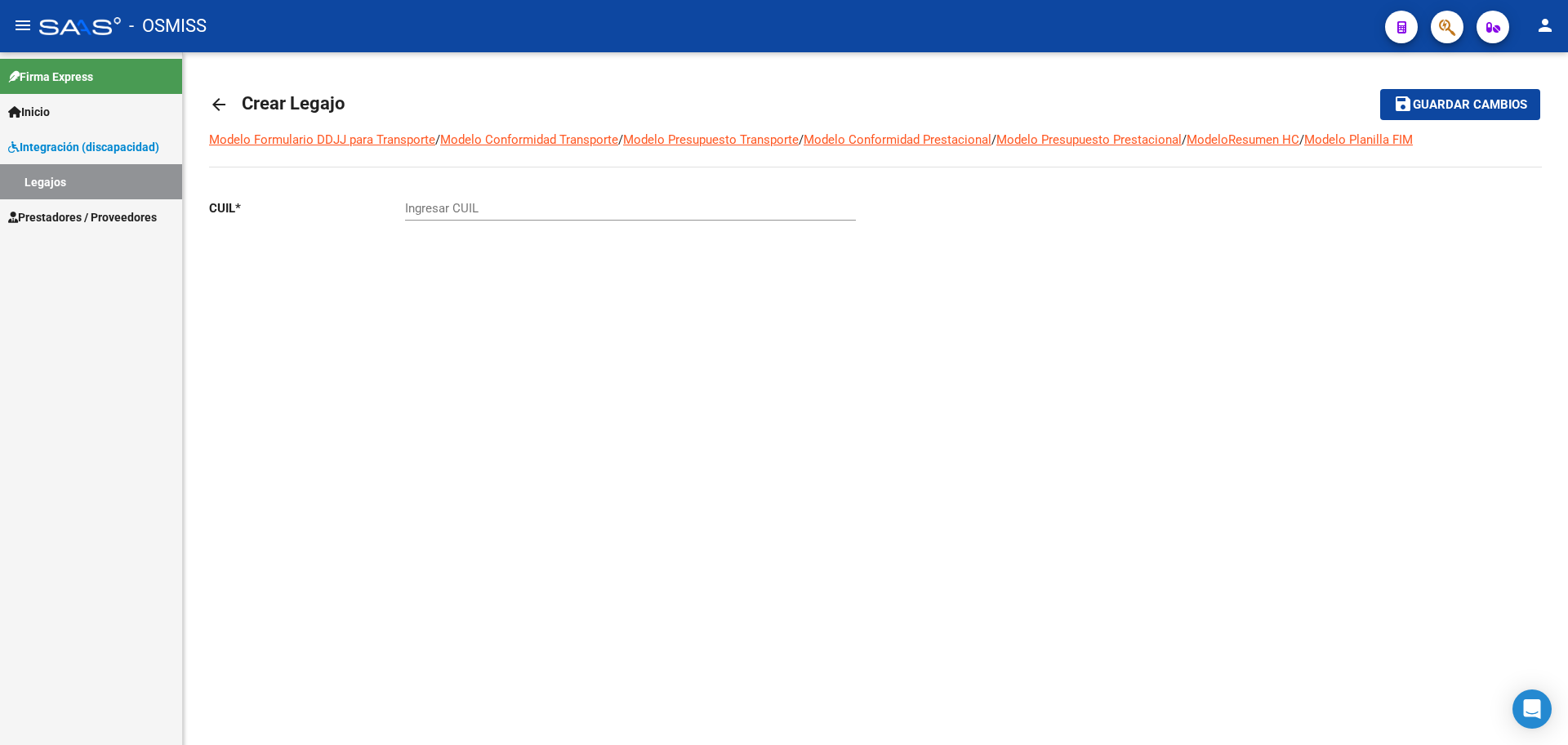
click at [450, 205] on input "Ingresar CUIL" at bounding box center [630, 207] width 451 height 15
paste input "-56336456"
type input "20-56336456-5"
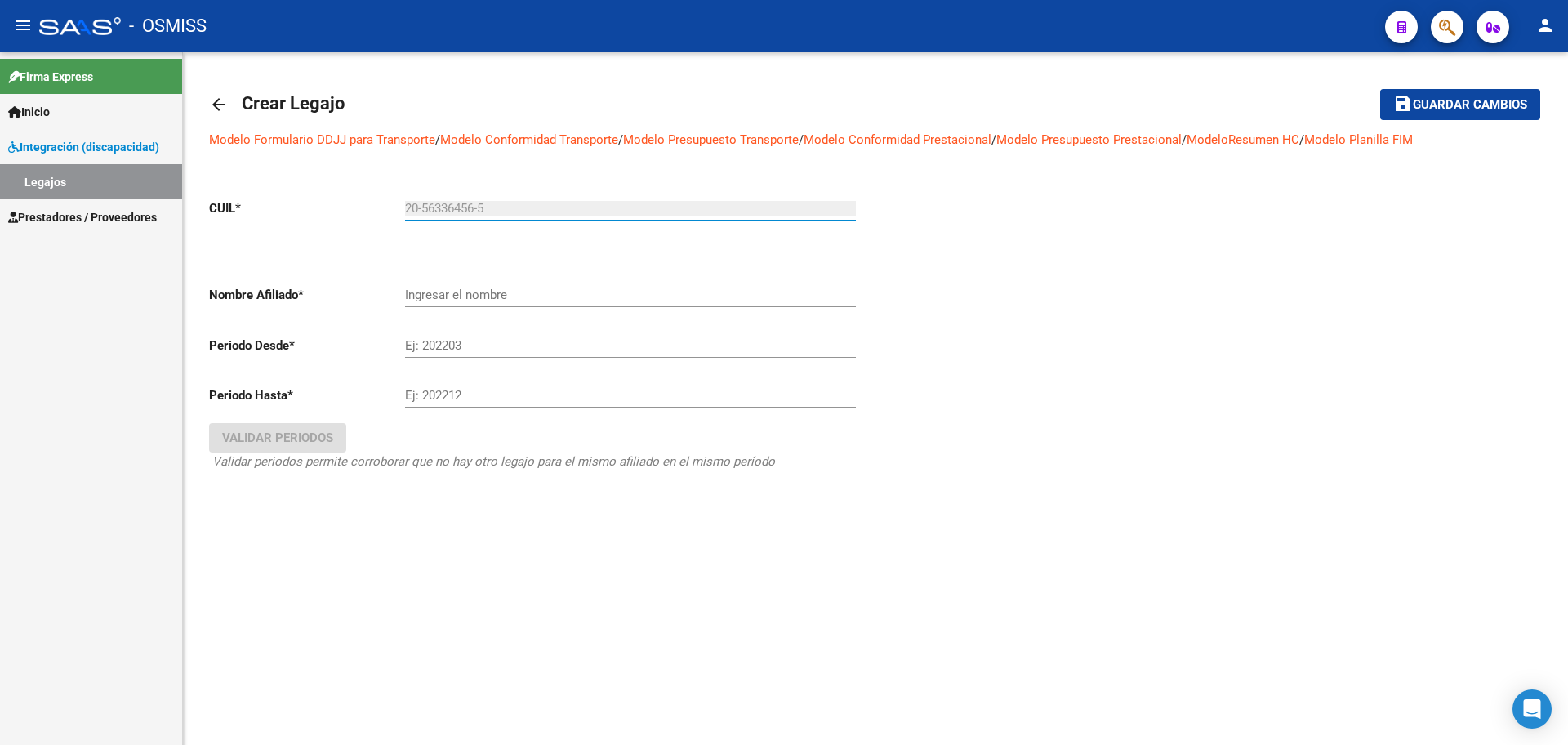
type input "[PERSON_NAME] [PERSON_NAME]"
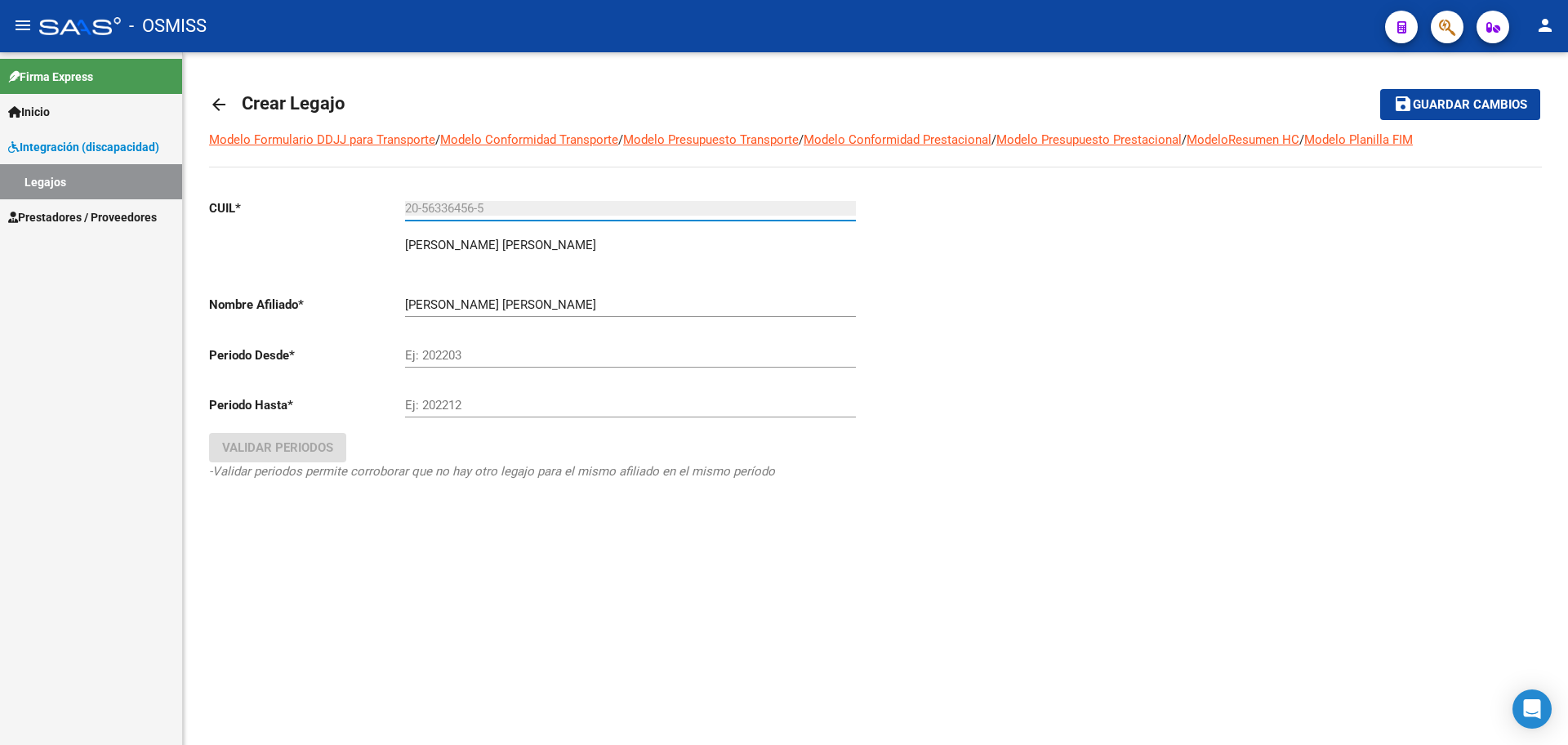
type input "20-56336456-5"
click at [213, 107] on mat-icon "arrow_back" at bounding box center [219, 105] width 20 height 20
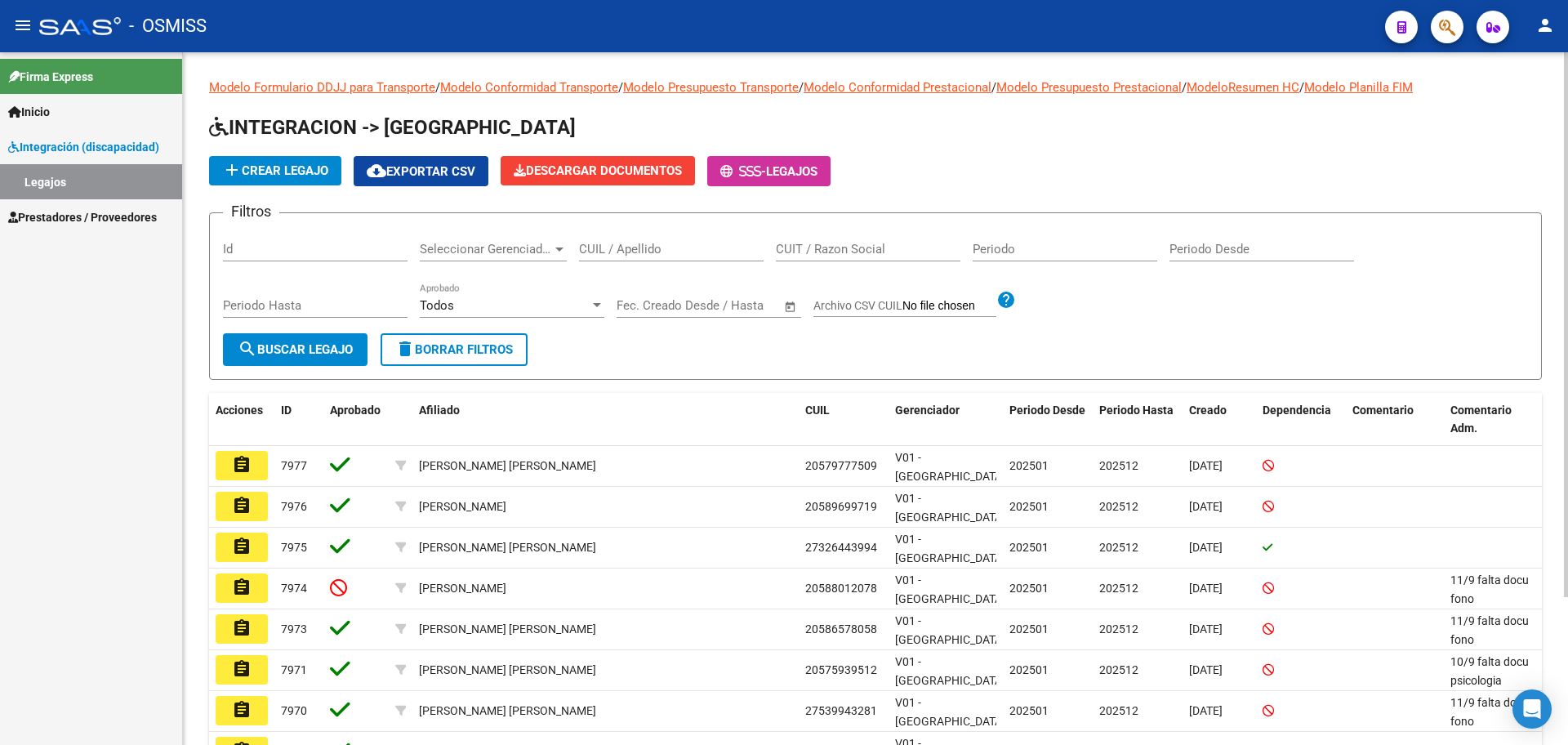
click at [322, 173] on span "add Crear Legajo" at bounding box center [275, 171] width 106 height 15
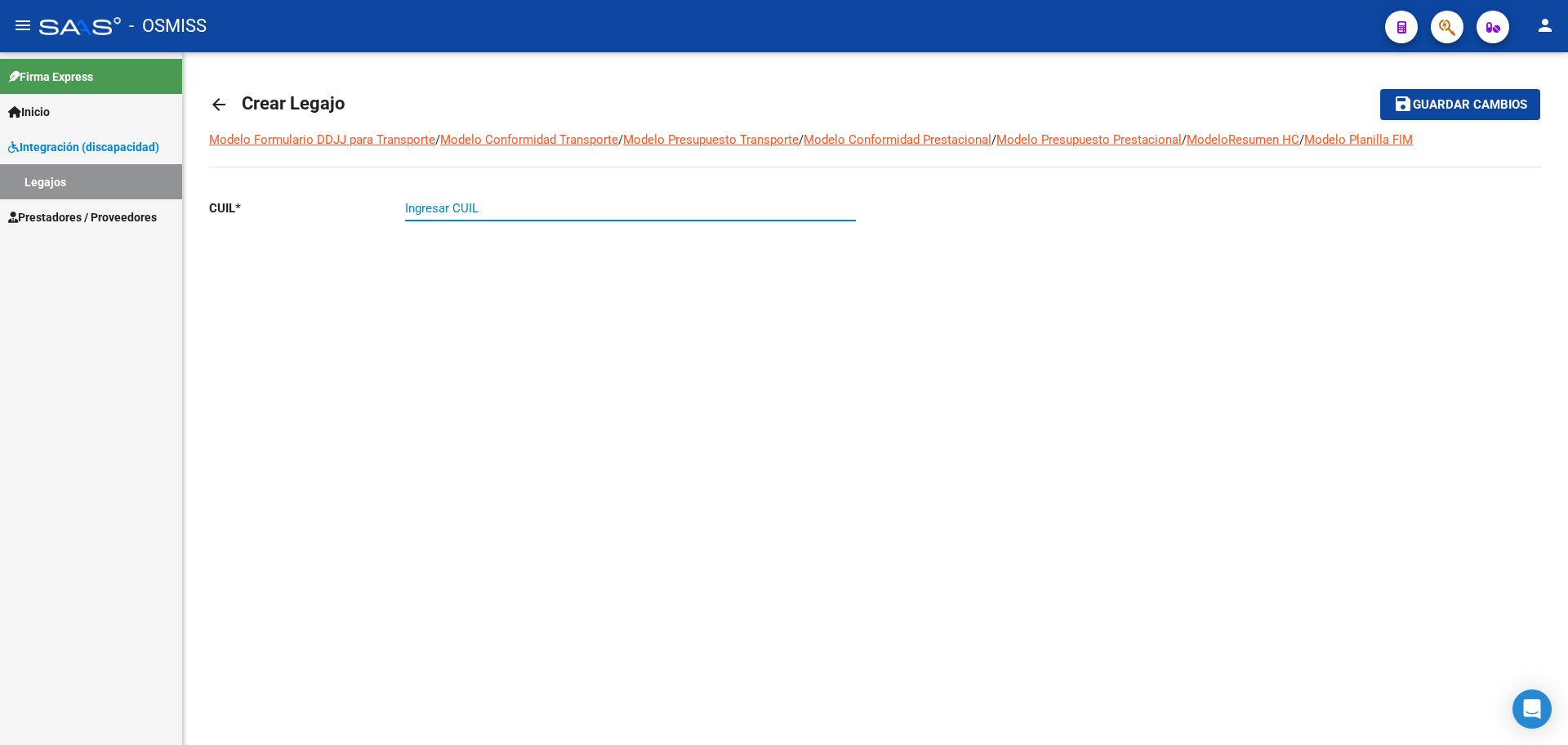
click at [439, 212] on input "Ingresar CUIL" at bounding box center [630, 207] width 451 height 15
paste input "-56949928"
type input "27-56949928-9"
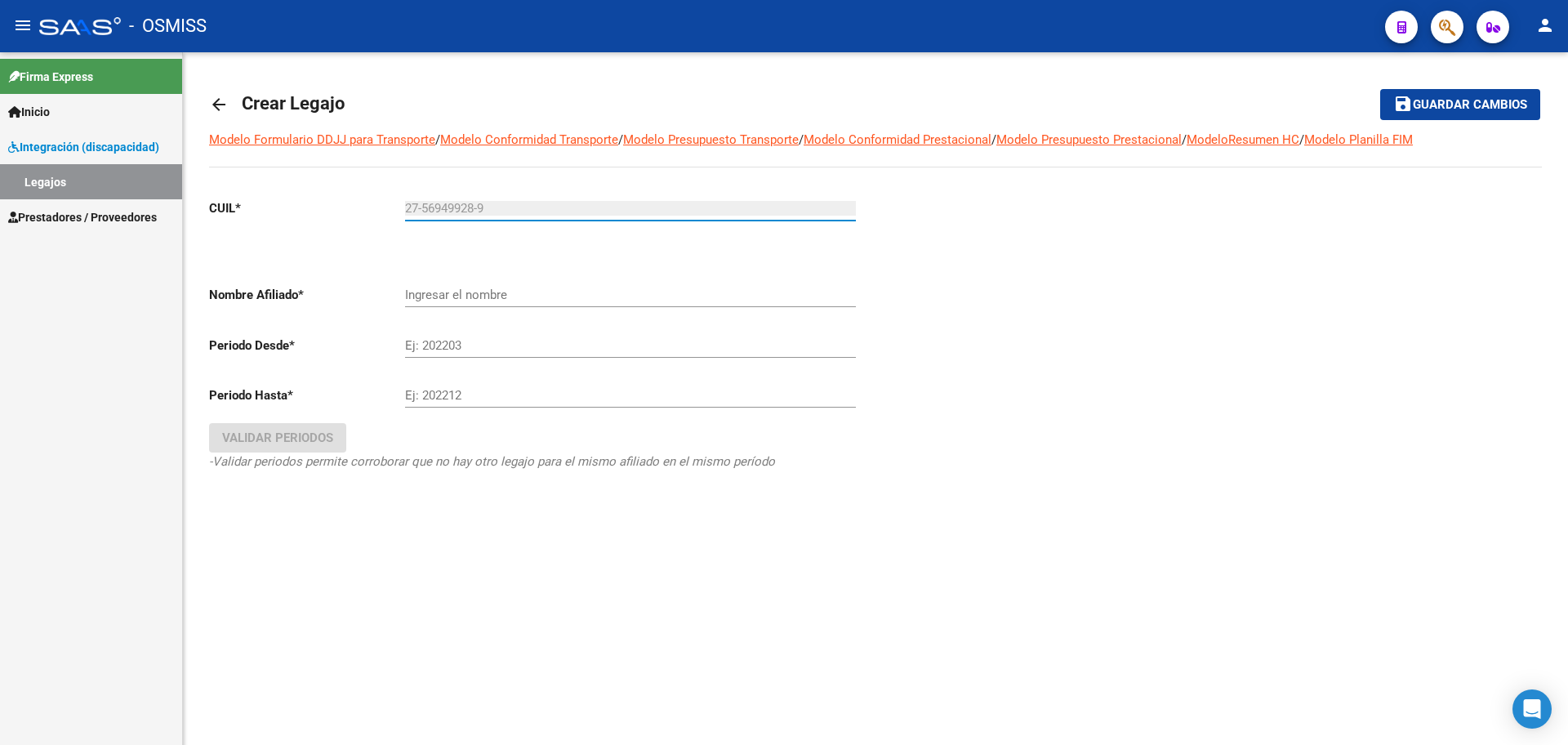
type input "[PERSON_NAME] LIMA [PERSON_NAME]"
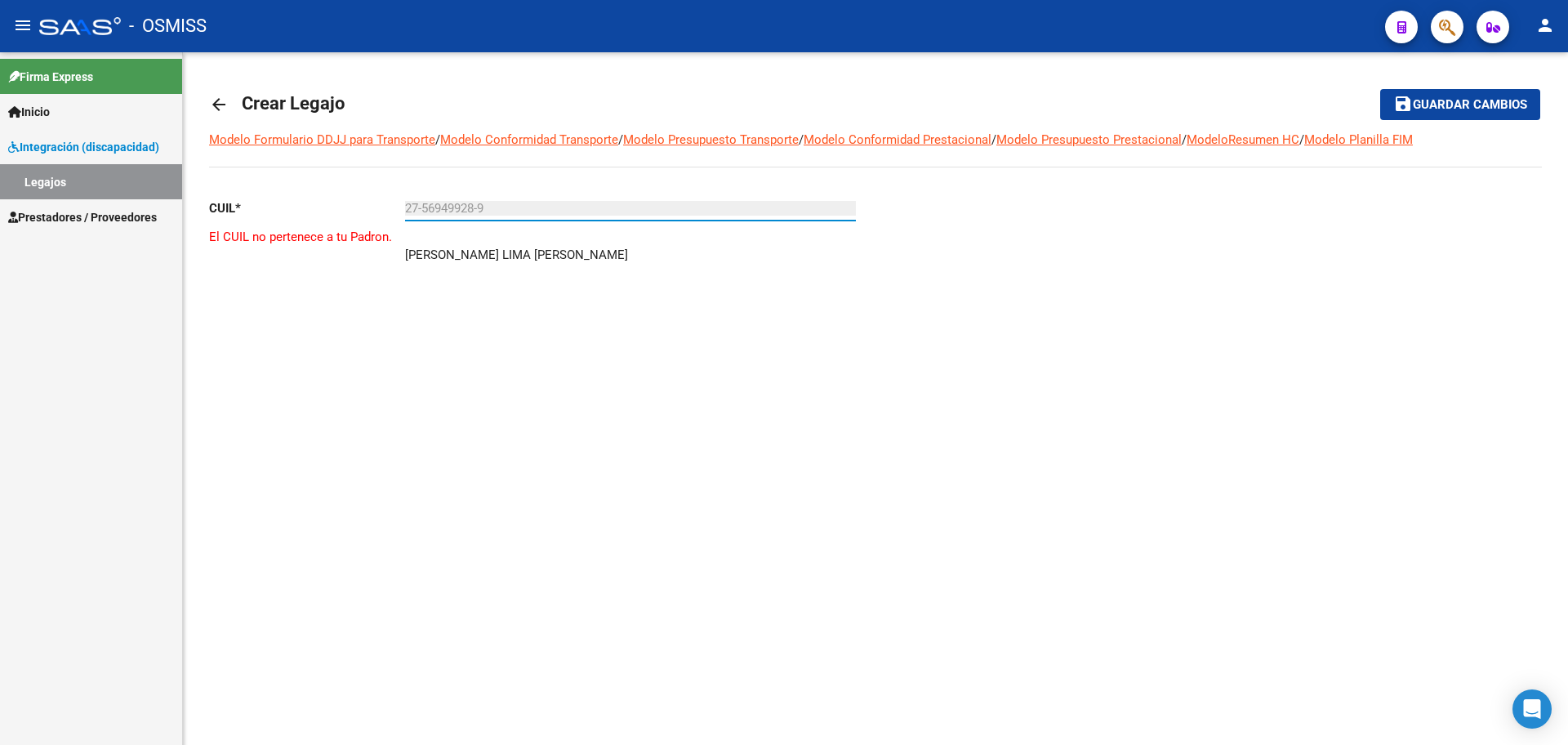
type input "27-56949928-9"
